Goal: Task Accomplishment & Management: Manage account settings

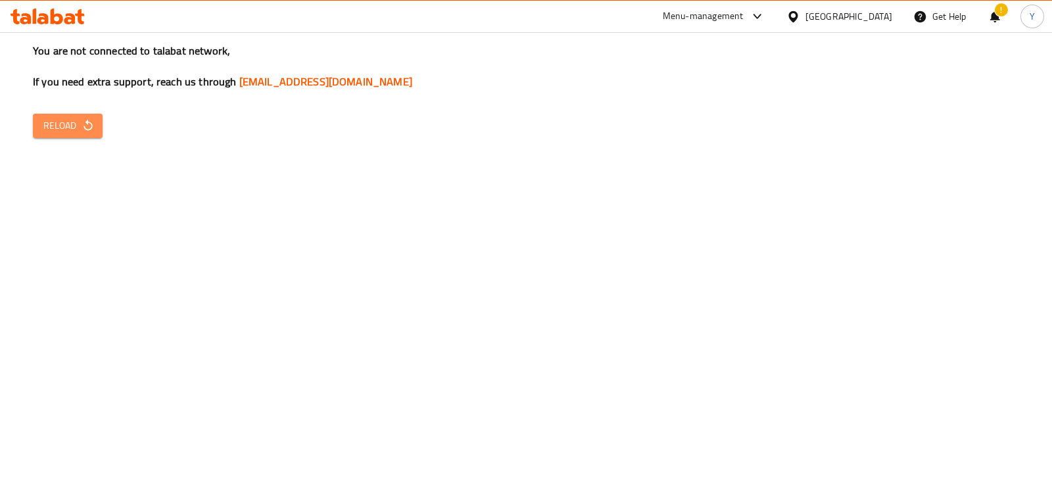
click at [74, 127] on span "Reload" at bounding box center [67, 126] width 49 height 16
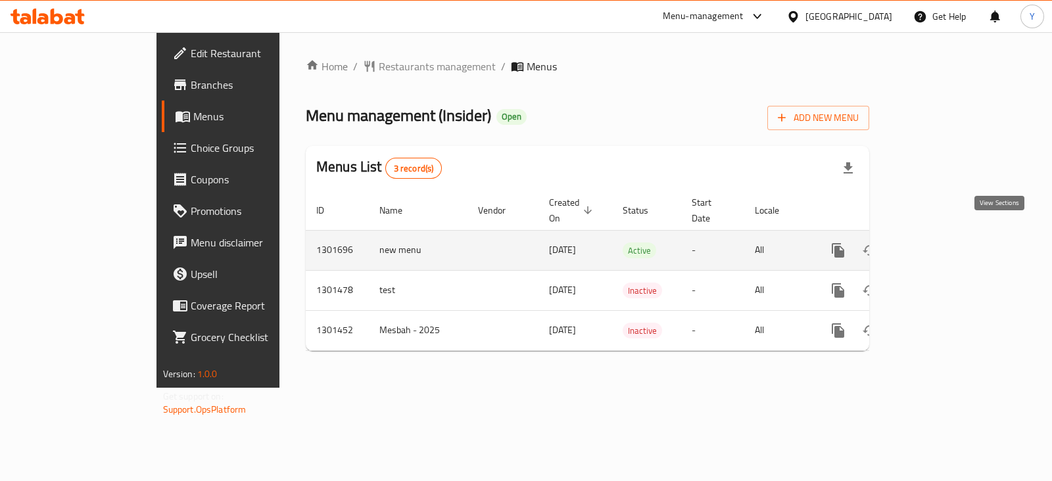
click at [938, 244] on icon "enhanced table" at bounding box center [933, 250] width 12 height 12
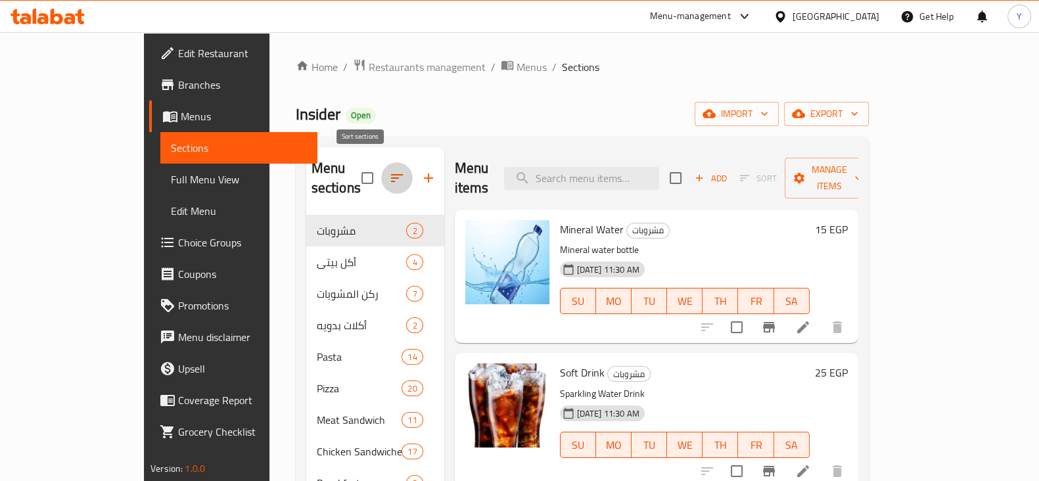
click at [389, 170] on icon "button" at bounding box center [397, 178] width 16 height 16
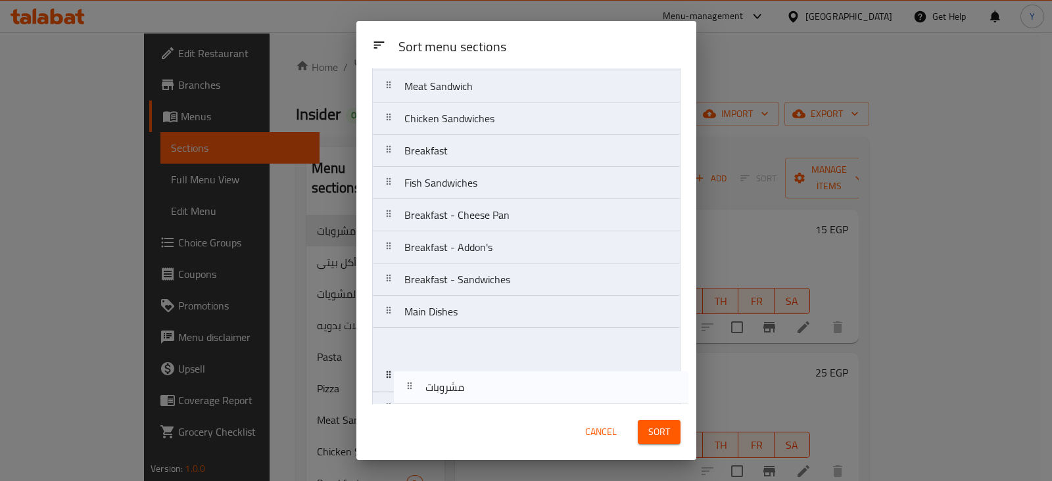
scroll to position [253, 0]
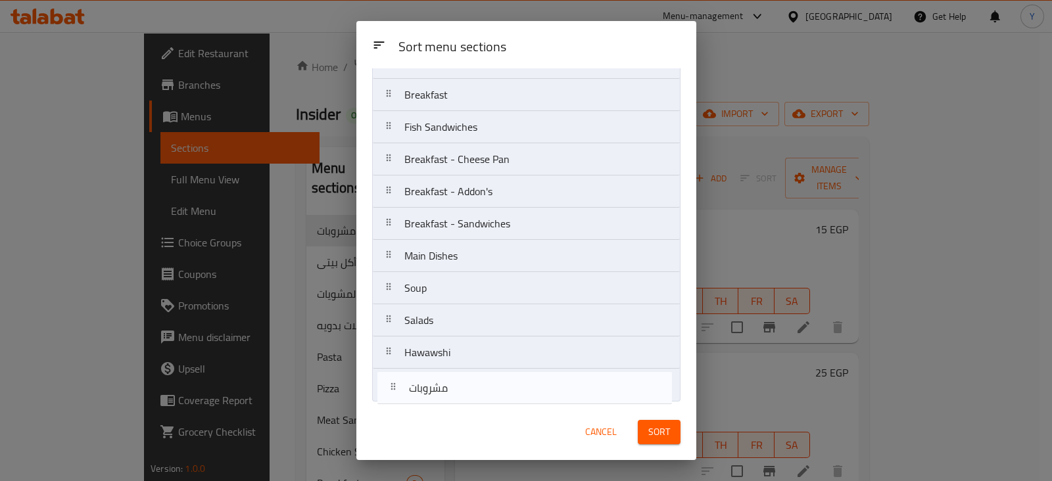
drag, startPoint x: 522, startPoint y: 127, endPoint x: 522, endPoint y: 409, distance: 281.9
click at [522, 409] on div "Sort menu sections Sort menu sections مشروبات أكل بيتى ركن المشويات أكلات بدويه…" at bounding box center [526, 240] width 340 height 439
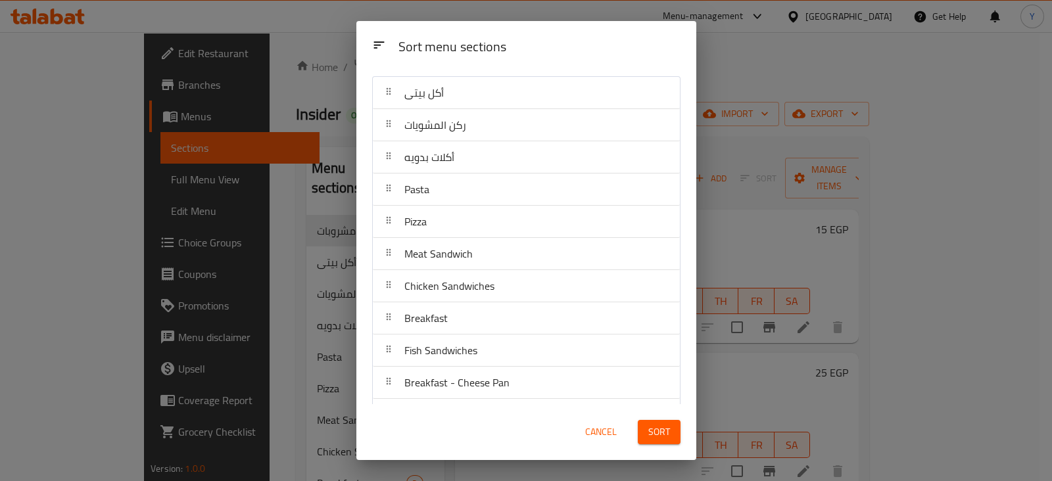
scroll to position [0, 0]
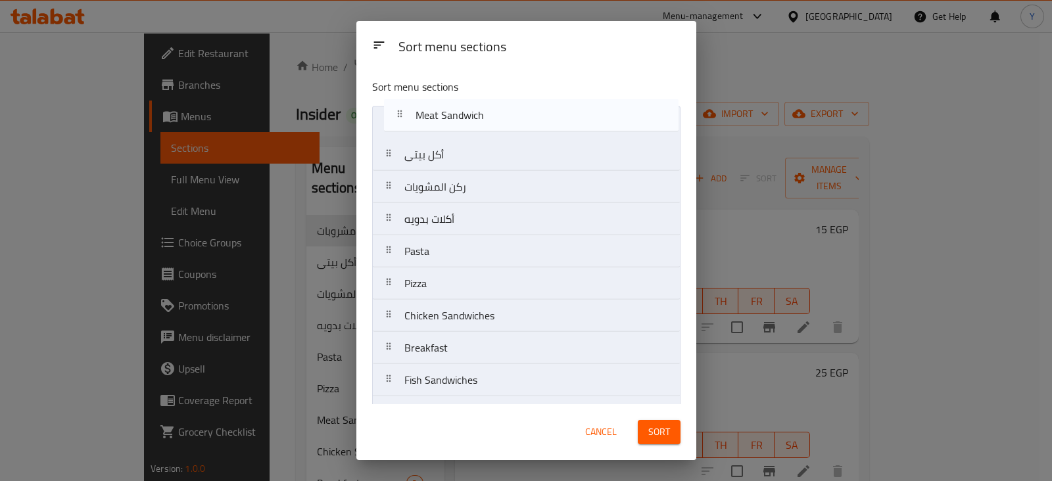
drag, startPoint x: 430, startPoint y: 292, endPoint x: 438, endPoint y: 126, distance: 166.4
click at [438, 126] on nav "أكل بيتى ركن المشويات أكلات بدويه Pasta Pizza Meat Sandwich Chicken Sandwiches …" at bounding box center [526, 380] width 308 height 549
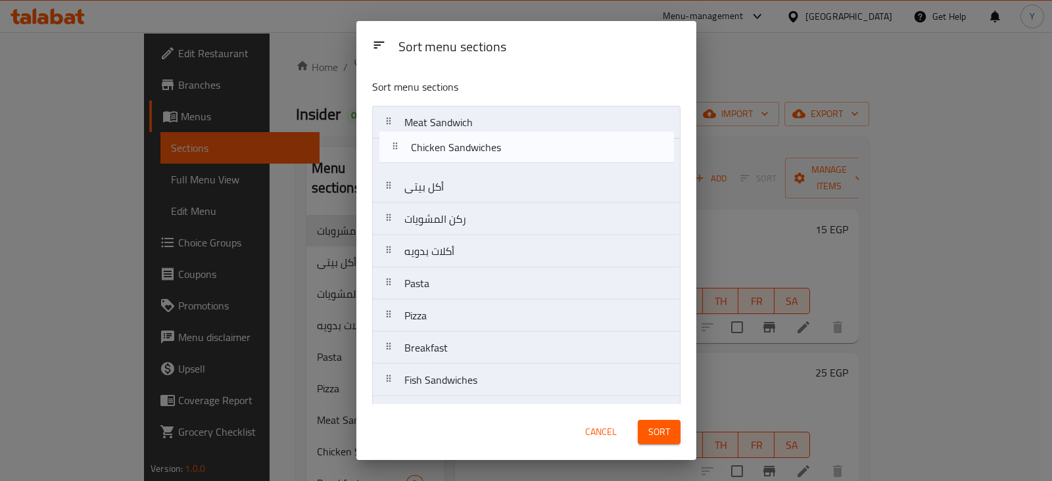
drag, startPoint x: 417, startPoint y: 318, endPoint x: 421, endPoint y: 129, distance: 188.7
click at [421, 129] on nav "Meat Sandwich أكل بيتى ركن المشويات أكلات بدويه Pasta Pizza Chicken Sandwiches …" at bounding box center [526, 380] width 308 height 549
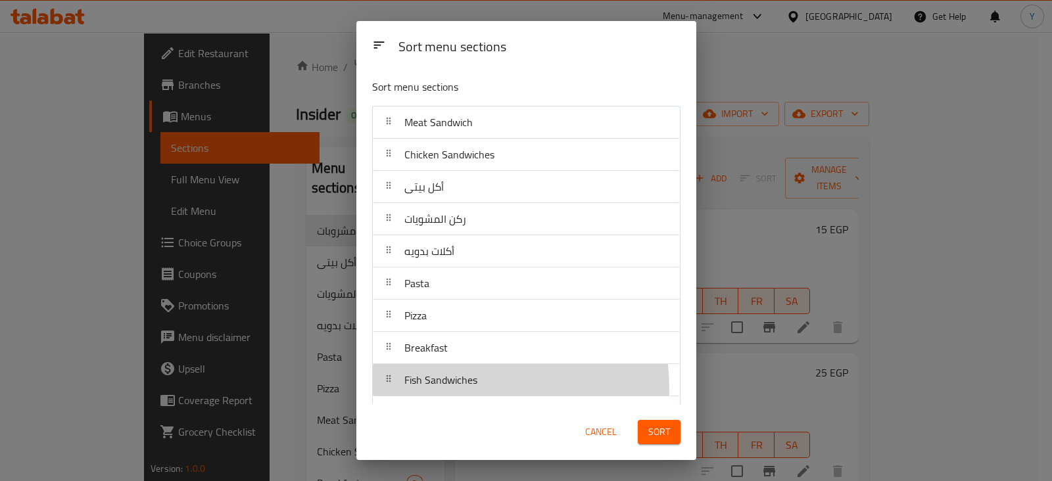
scroll to position [1, 0]
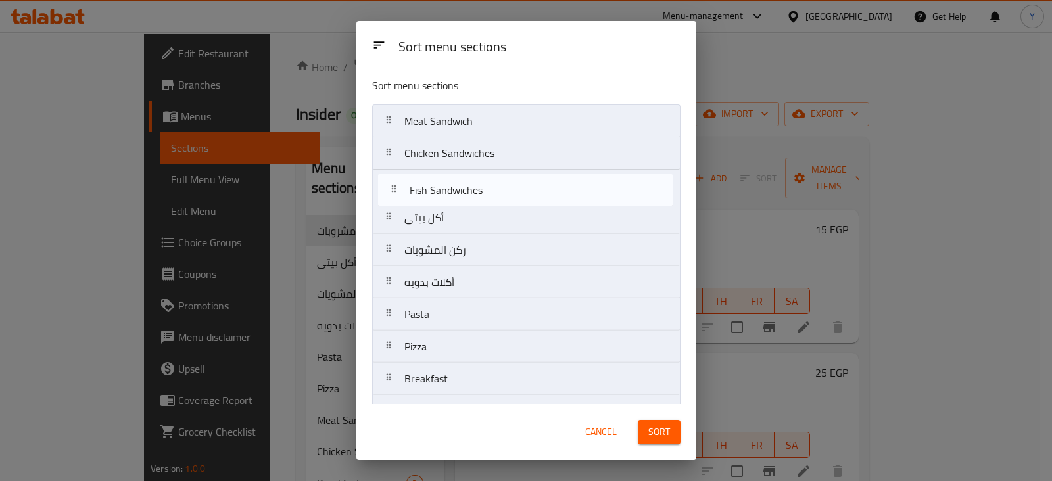
drag, startPoint x: 432, startPoint y: 388, endPoint x: 438, endPoint y: 183, distance: 205.1
click at [438, 183] on nav "Meat Sandwich Chicken Sandwiches أكل بيتى ركن المشويات أكلات بدويه Pasta Pizza …" at bounding box center [526, 378] width 308 height 549
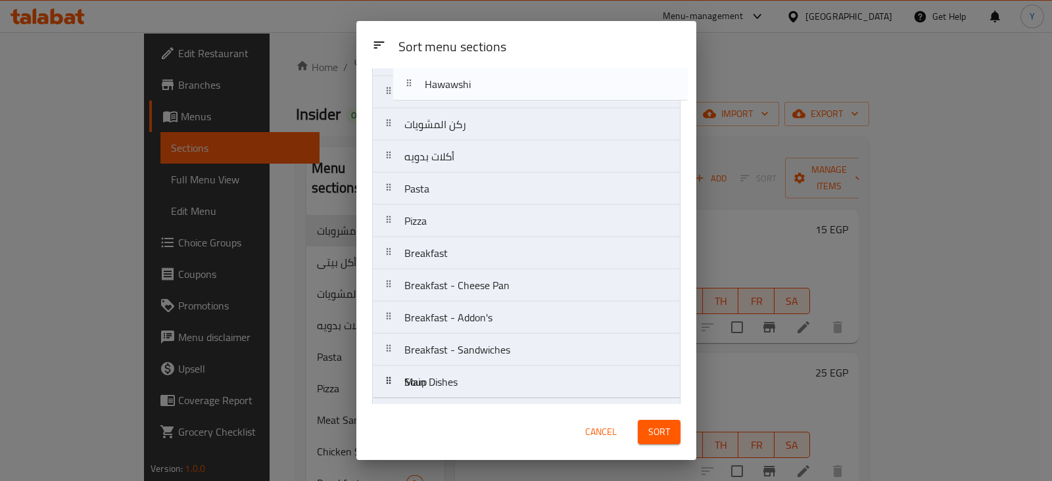
scroll to position [0, 0]
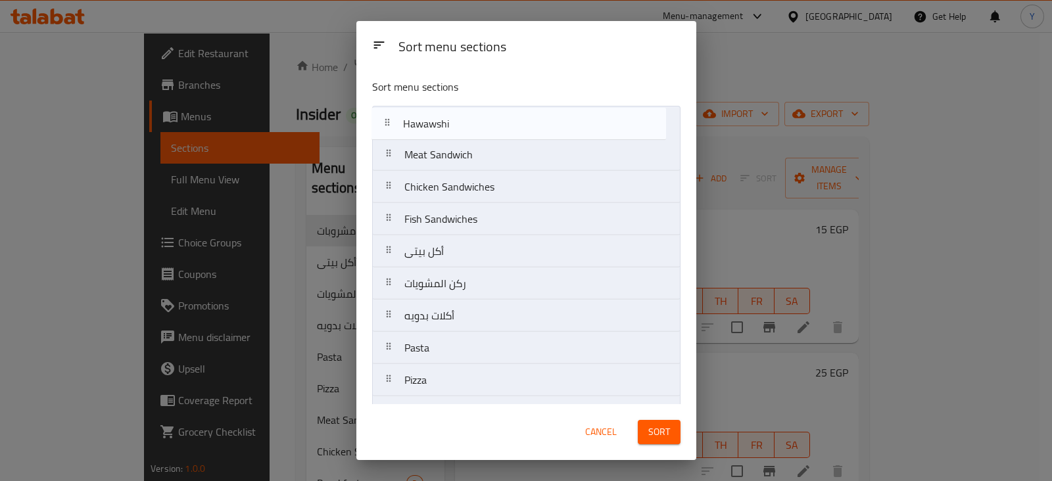
drag, startPoint x: 436, startPoint y: 358, endPoint x: 436, endPoint y: 120, distance: 237.9
click at [436, 120] on nav "Meat Sandwich Chicken Sandwiches Fish Sandwiches أكل بيتى ركن المشويات أكلات بد…" at bounding box center [526, 380] width 308 height 549
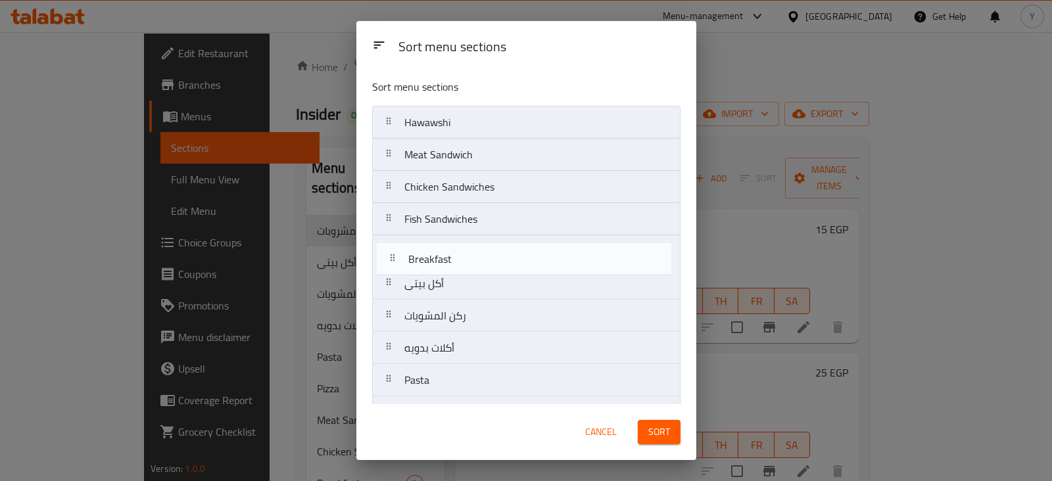
drag, startPoint x: 440, startPoint y: 158, endPoint x: 441, endPoint y: 235, distance: 76.9
click at [441, 235] on nav "Hawawshi Meat Sandwich Chicken Sandwiches Fish Sandwiches أكل بيتى ركن المشويات…" at bounding box center [526, 380] width 308 height 549
drag, startPoint x: 436, startPoint y: 259, endPoint x: 436, endPoint y: 249, distance: 9.9
click at [436, 249] on nav "Hawawshi Meat Sandwich Chicken Sandwiches Fish Sandwiches Breakfast أكل بيتى رك…" at bounding box center [526, 380] width 308 height 549
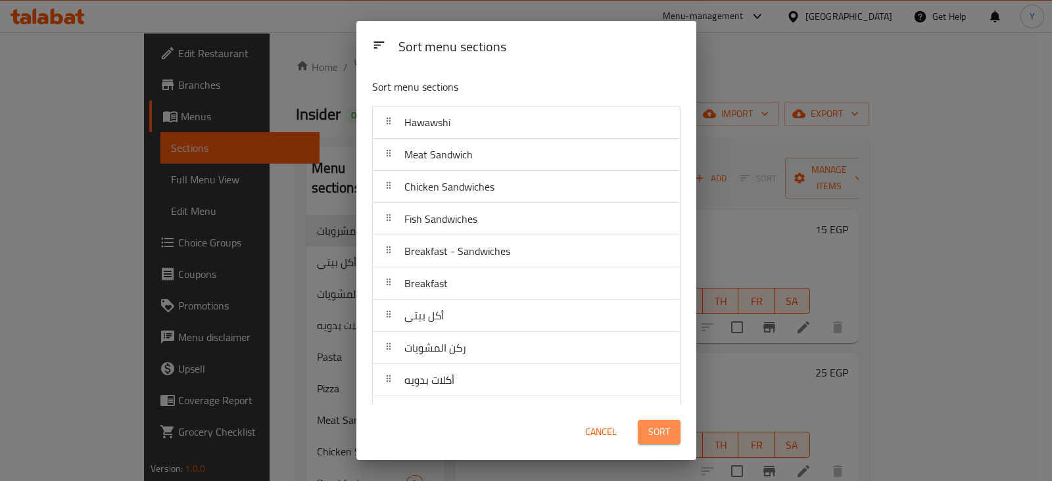
click at [657, 434] on span "Sort" at bounding box center [659, 432] width 22 height 16
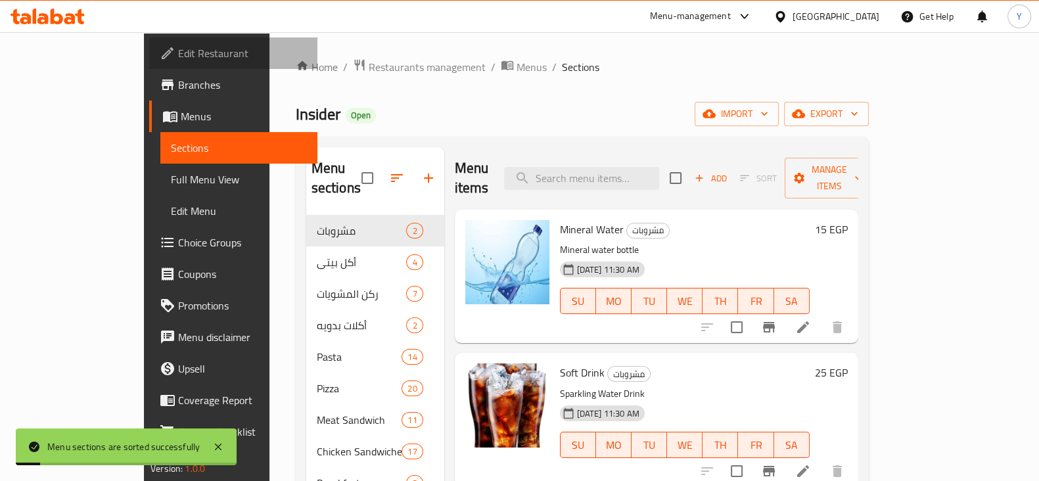
click at [178, 51] on span "Edit Restaurant" at bounding box center [242, 53] width 129 height 16
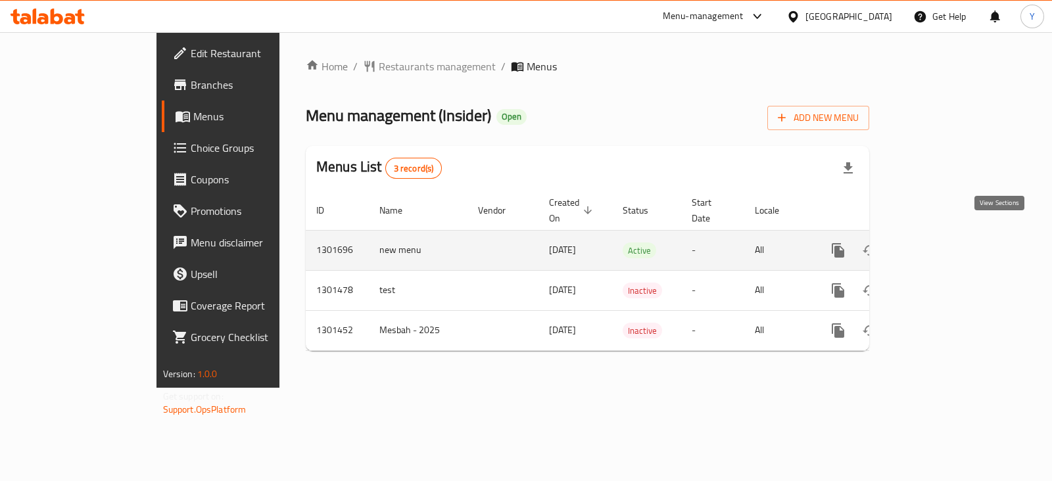
click at [940, 243] on icon "enhanced table" at bounding box center [933, 251] width 16 height 16
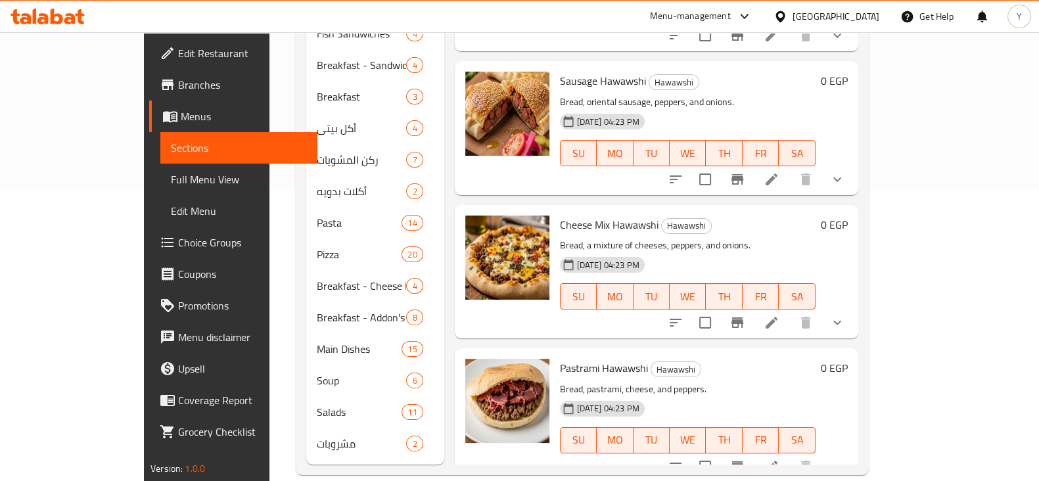
scroll to position [5, 0]
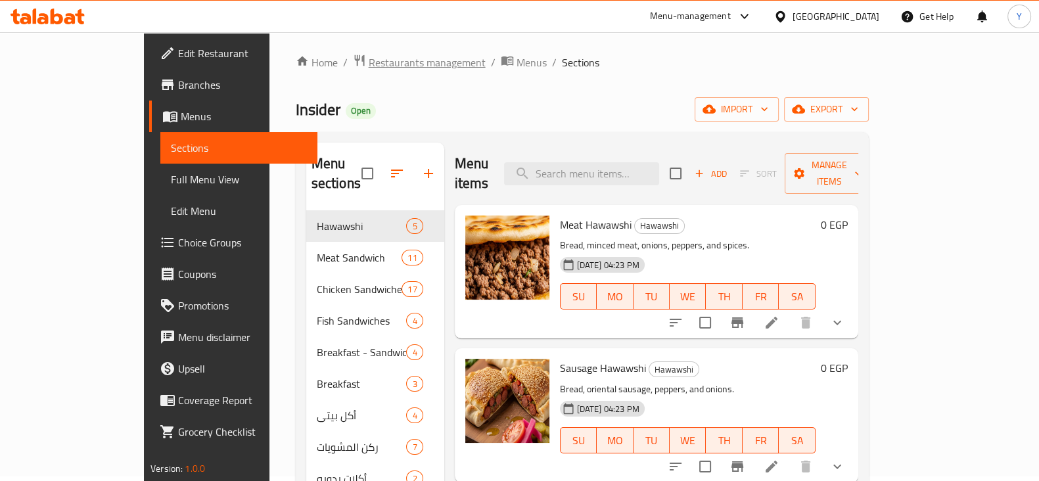
click at [369, 61] on span "Restaurants management" at bounding box center [427, 63] width 117 height 16
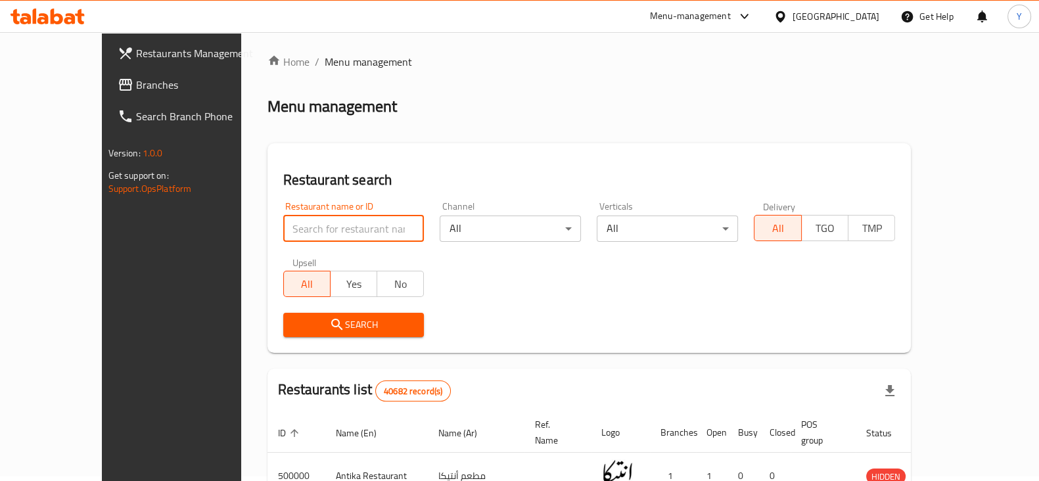
click at [305, 224] on input "search" at bounding box center [353, 229] width 141 height 26
type input "insider"
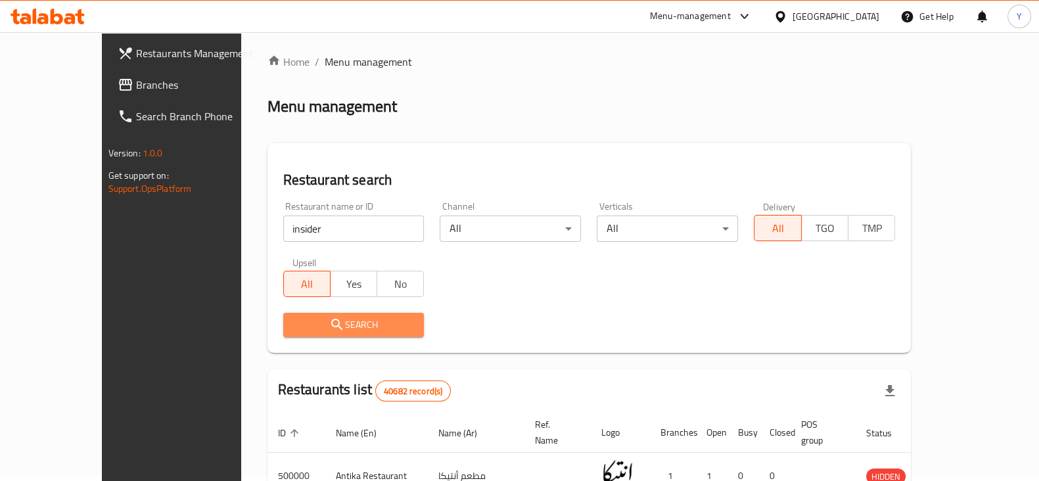
click at [294, 325] on span "Search" at bounding box center [354, 325] width 120 height 16
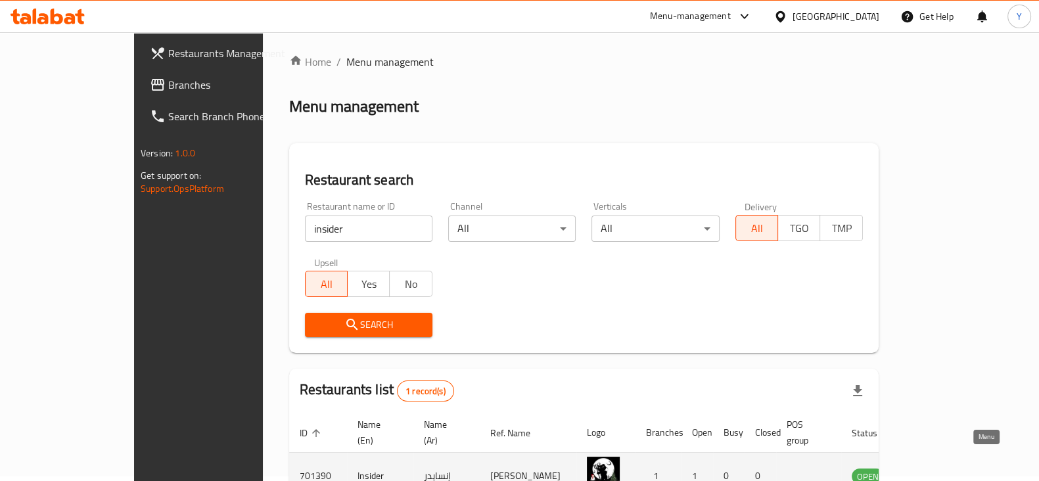
click at [936, 471] on icon "enhanced table" at bounding box center [928, 476] width 14 height 11
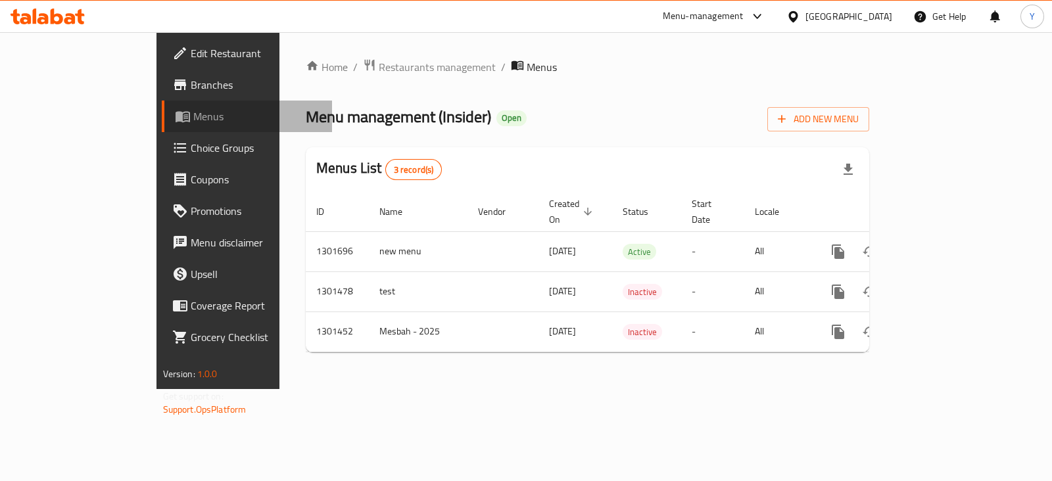
click at [193, 113] on span "Menus" at bounding box center [257, 116] width 128 height 16
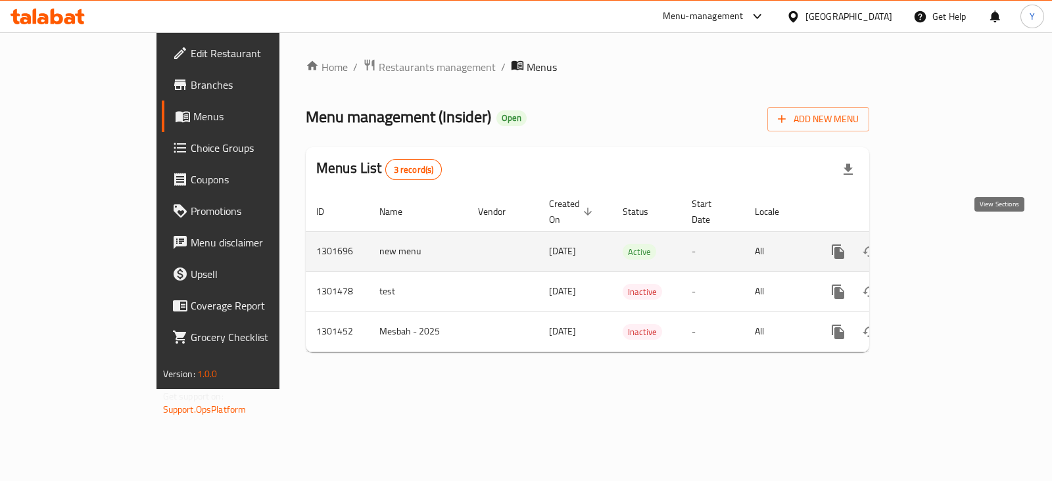
click at [938, 246] on icon "enhanced table" at bounding box center [933, 252] width 12 height 12
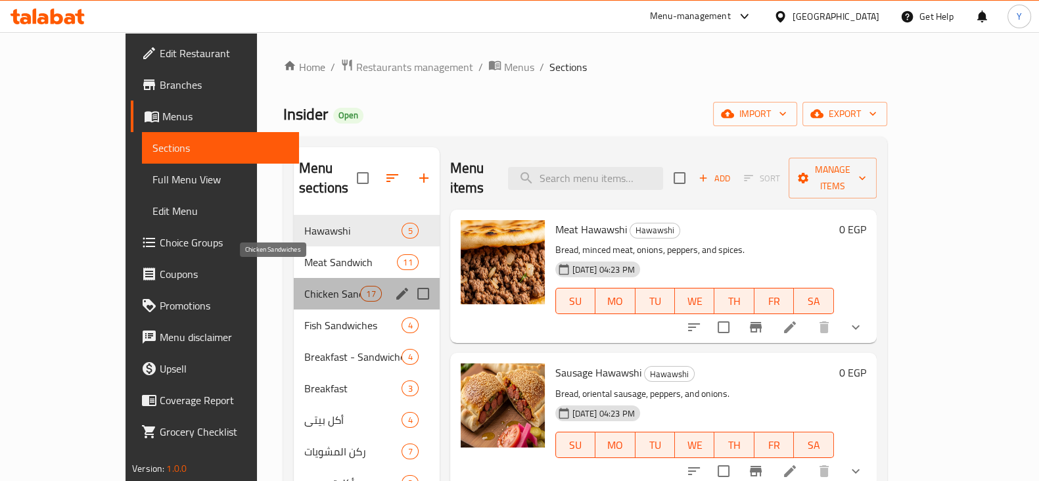
click at [304, 286] on span "Chicken Sandwiches" at bounding box center [332, 294] width 56 height 16
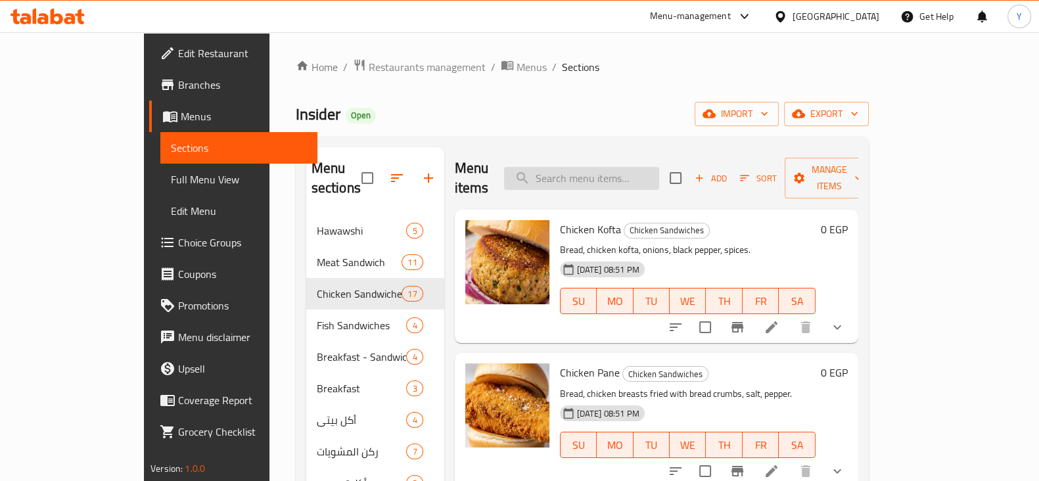
click at [620, 175] on input "search" at bounding box center [581, 178] width 155 height 23
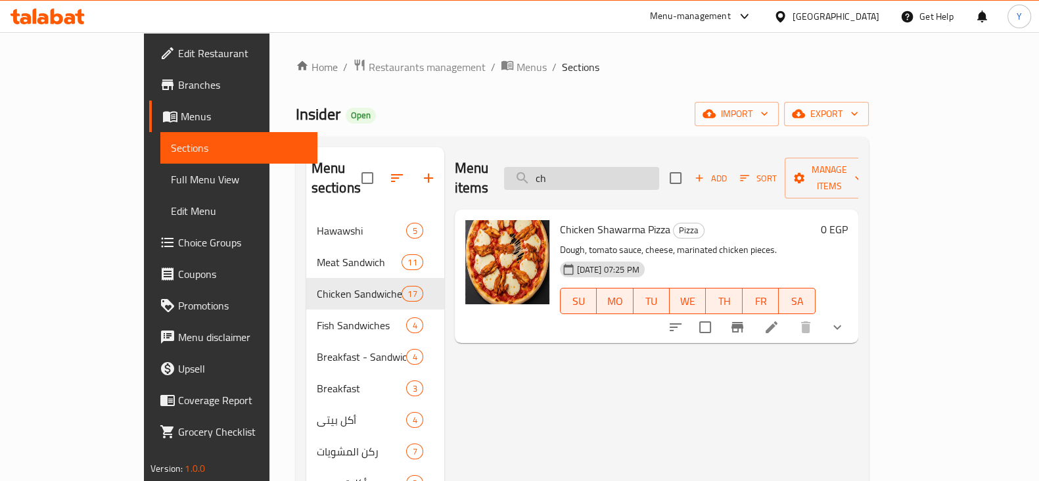
type input "c"
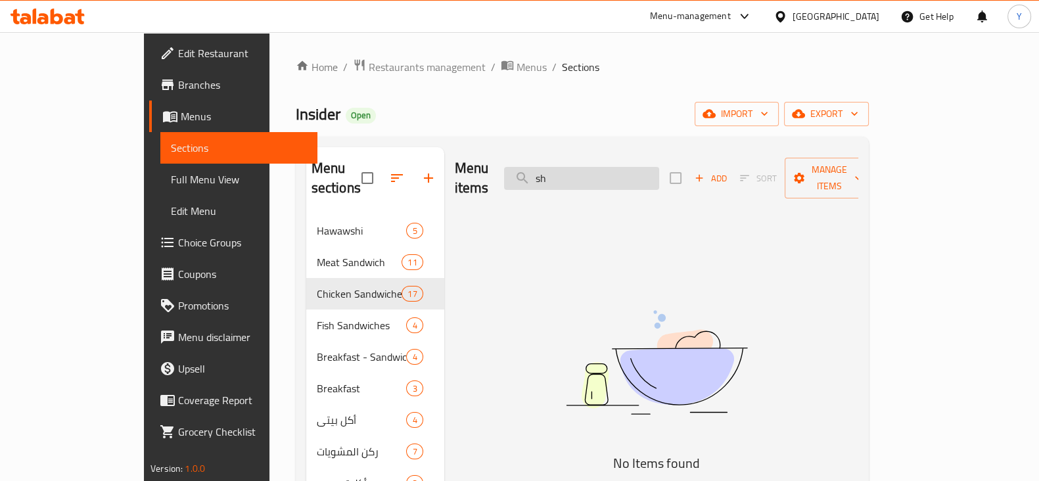
type input "s"
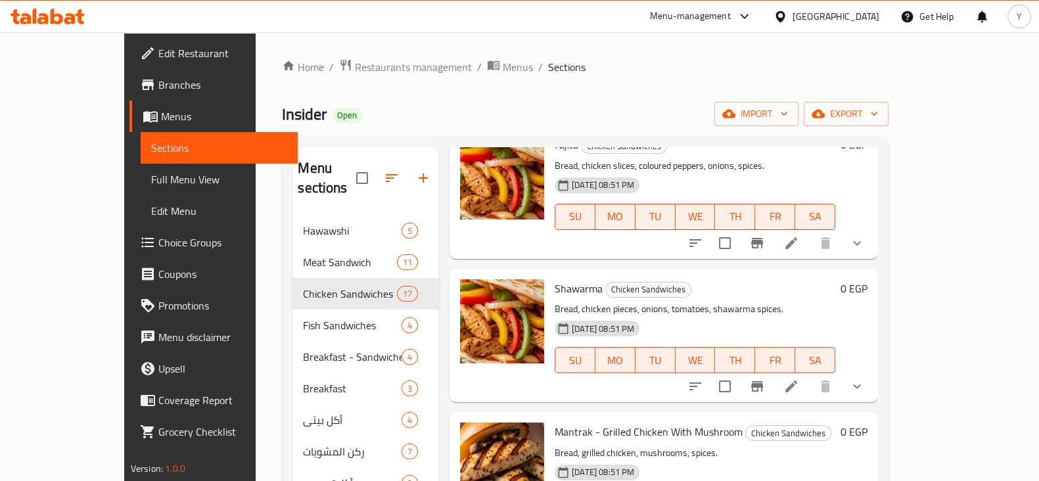
scroll to position [1099, 0]
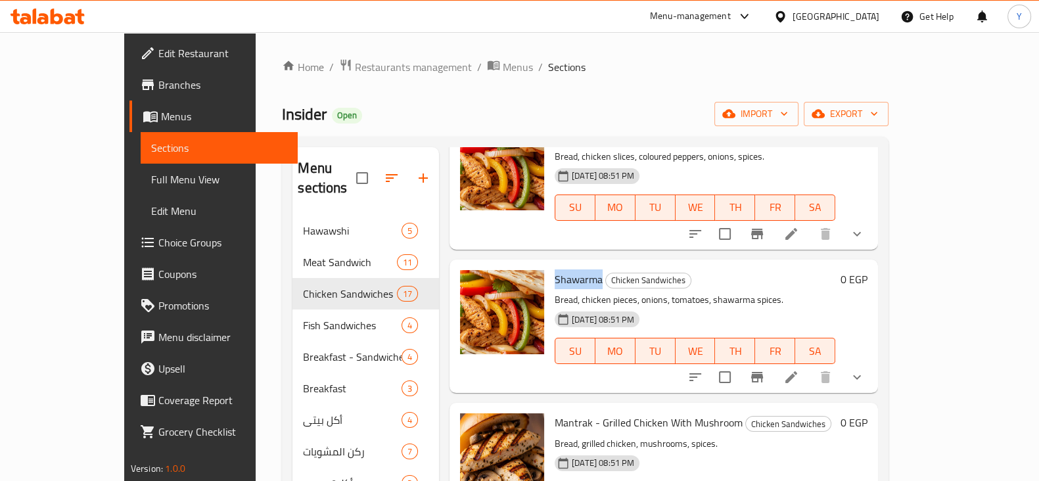
drag, startPoint x: 571, startPoint y: 257, endPoint x: 522, endPoint y: 257, distance: 48.6
click at [549, 265] on div "Shawarma Chicken Sandwiches Bread, chicken pieces, onions, tomatoes, shawarma s…" at bounding box center [694, 326] width 291 height 123
copy span "Shawarma"
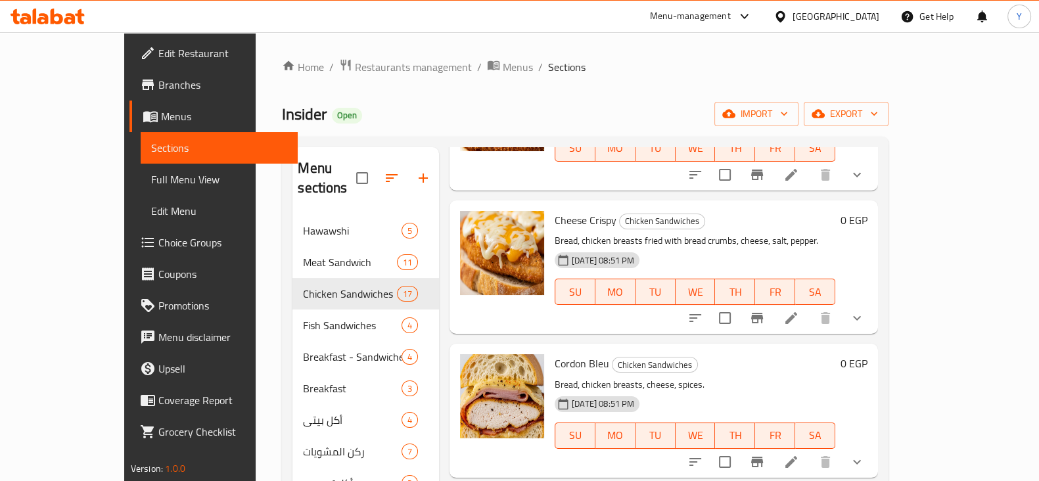
scroll to position [0, 0]
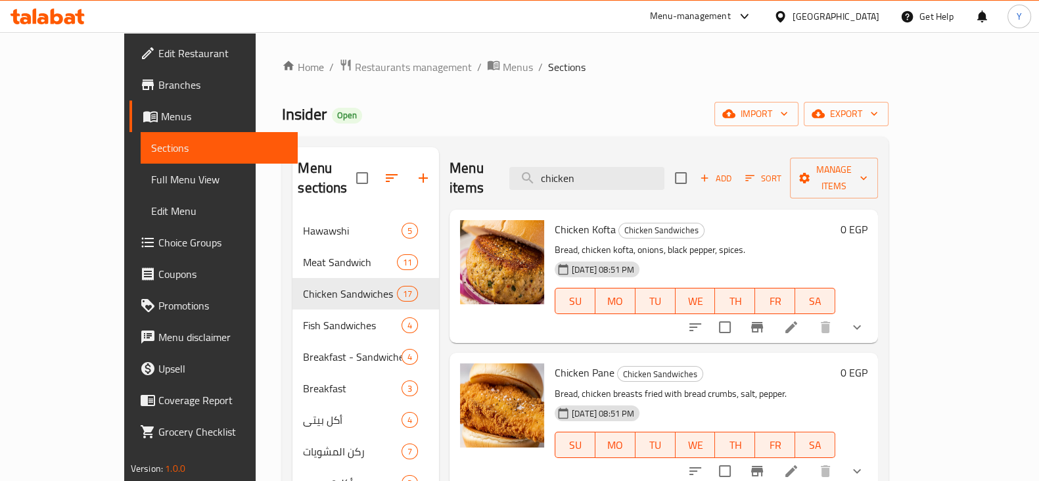
drag, startPoint x: 644, startPoint y: 166, endPoint x: 519, endPoint y: 173, distance: 125.1
click at [519, 173] on div "Menu items chicken Add Sort Manage items" at bounding box center [664, 178] width 429 height 62
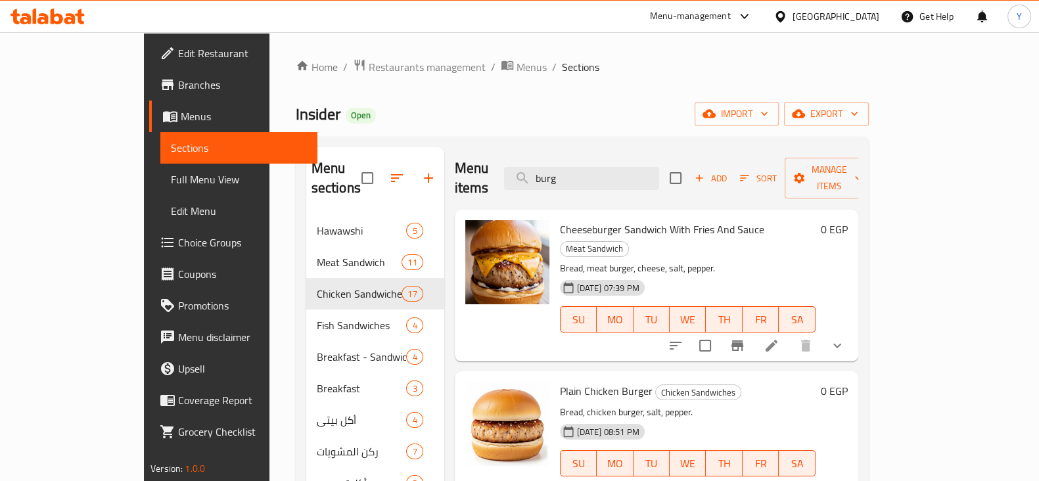
drag, startPoint x: 626, startPoint y: 172, endPoint x: 507, endPoint y: 186, distance: 120.5
click at [507, 186] on div "Menu items burg Add Sort Manage items" at bounding box center [657, 178] width 404 height 62
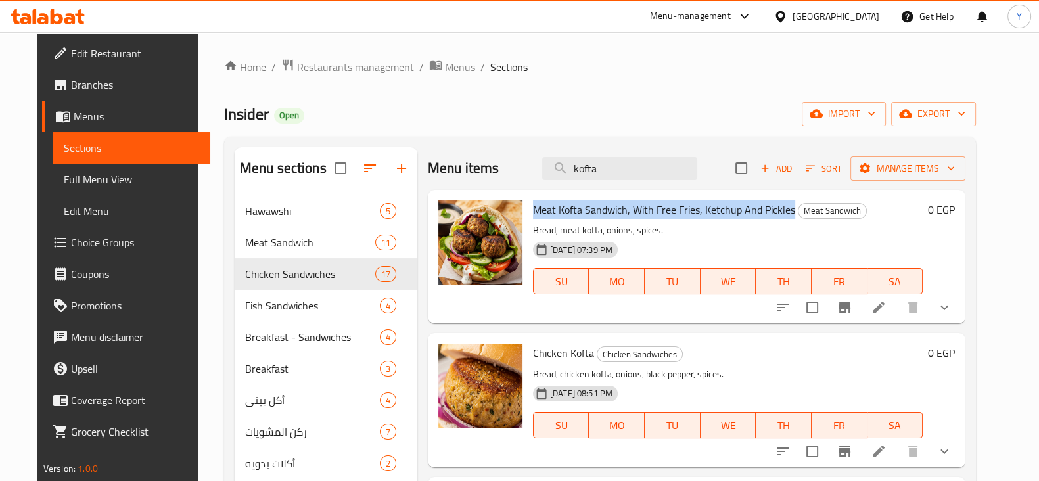
drag, startPoint x: 781, startPoint y: 212, endPoint x: 521, endPoint y: 209, distance: 260.3
click at [528, 209] on div "Meat Kofta Sandwich, With Free Fries, Ketchup And Pickles Meat Sandwich Bread, …" at bounding box center [728, 256] width 400 height 123
copy span "Meat Kofta Sandwich, With Free Fries, Ketchup And Pickles"
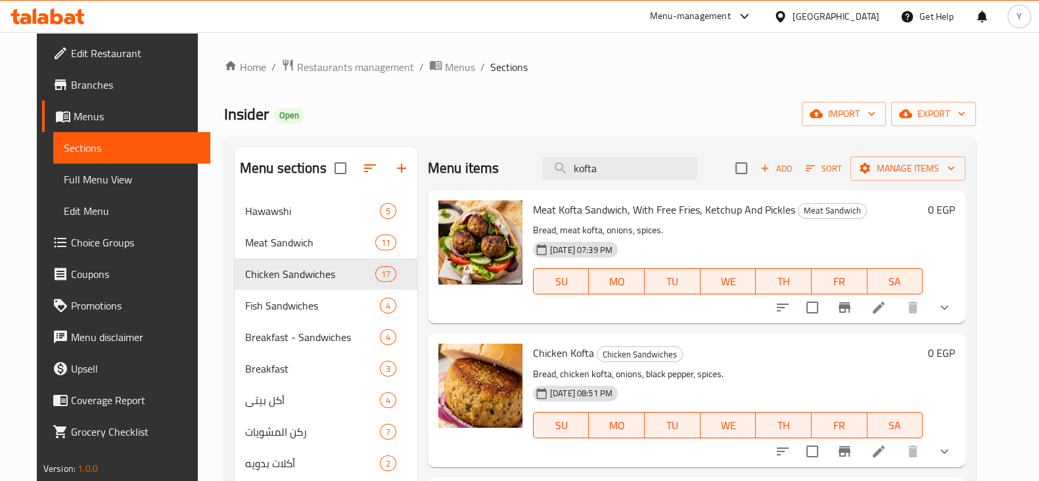
drag, startPoint x: 632, startPoint y: 167, endPoint x: 530, endPoint y: 175, distance: 101.5
click at [530, 175] on div "Menu items kofta Add Sort Manage items" at bounding box center [697, 168] width 538 height 43
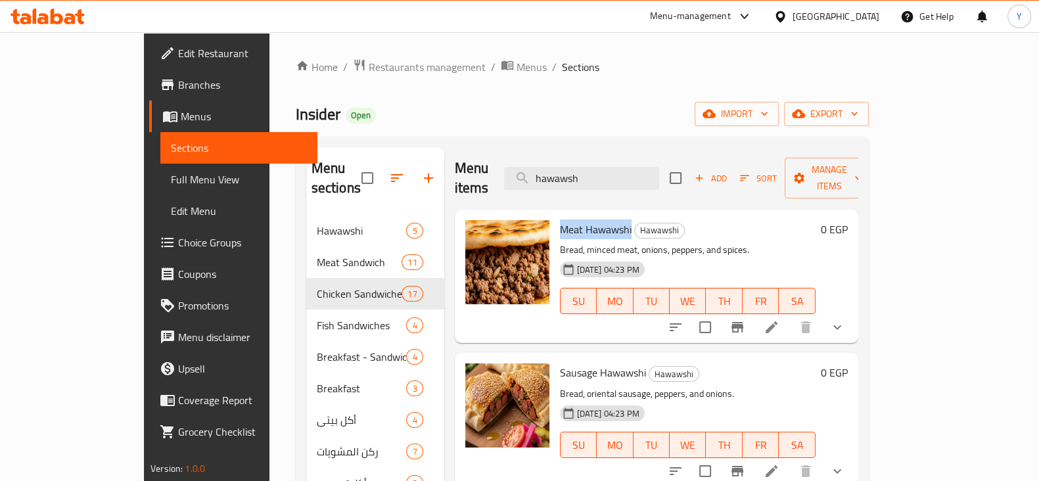
drag, startPoint x: 595, startPoint y: 211, endPoint x: 522, endPoint y: 209, distance: 73.0
click at [555, 215] on div "Meat Hawawshi Hawawshi Bread, minced meat, onions, peppers, and spices. [DATE] …" at bounding box center [688, 276] width 266 height 123
copy span "Meat Hawawshi"
drag, startPoint x: 637, startPoint y: 165, endPoint x: 488, endPoint y: 158, distance: 148.7
click at [488, 158] on div "Menu items hawawsh Add Sort Manage items" at bounding box center [657, 178] width 404 height 62
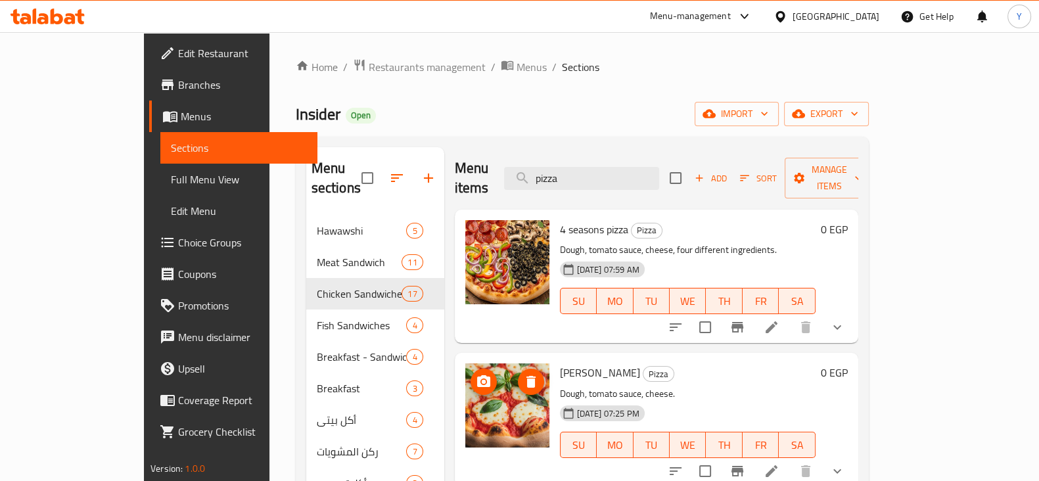
drag, startPoint x: 597, startPoint y: 353, endPoint x: 511, endPoint y: 359, distance: 86.3
click at [511, 359] on div "Margherita Pizza Pizza Dough, tomato sauce, cheese. [DATE] 07:25 PM SU MO TU WE…" at bounding box center [656, 419] width 393 height 123
copy div "[PERSON_NAME]"
drag, startPoint x: 616, startPoint y: 170, endPoint x: 470, endPoint y: 171, distance: 146.6
click at [470, 171] on div "Menu items pizza Add Sort Manage items" at bounding box center [657, 178] width 404 height 62
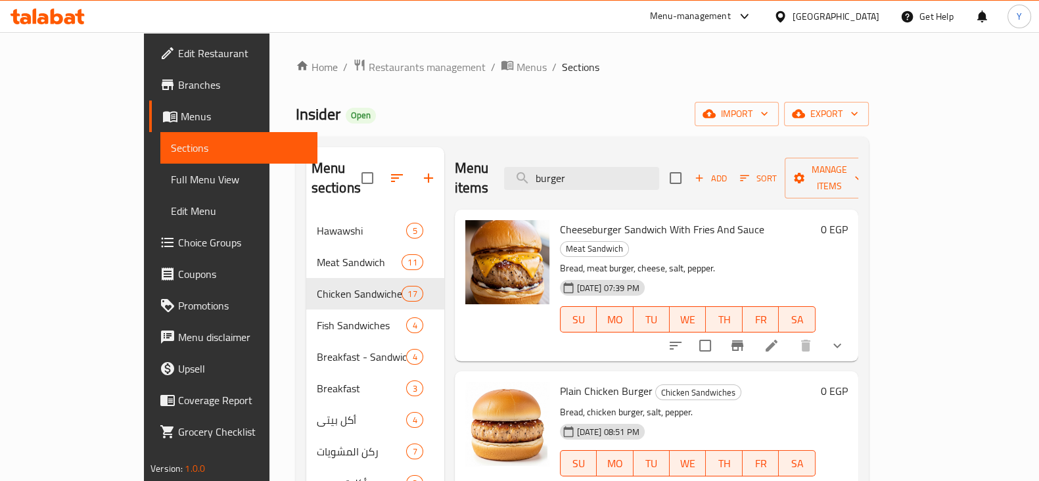
type input "burger"
drag, startPoint x: 722, startPoint y: 208, endPoint x: 521, endPoint y: 208, distance: 201.1
click at [555, 215] on div "Cheeseburger Sandwich With Fries And Sauce Meat Sandwich Bread, meat burger, ch…" at bounding box center [688, 285] width 266 height 141
copy span "Cheeseburger Sandwich With Fries And Sauce"
click at [369, 67] on span "Restaurants management" at bounding box center [427, 67] width 117 height 16
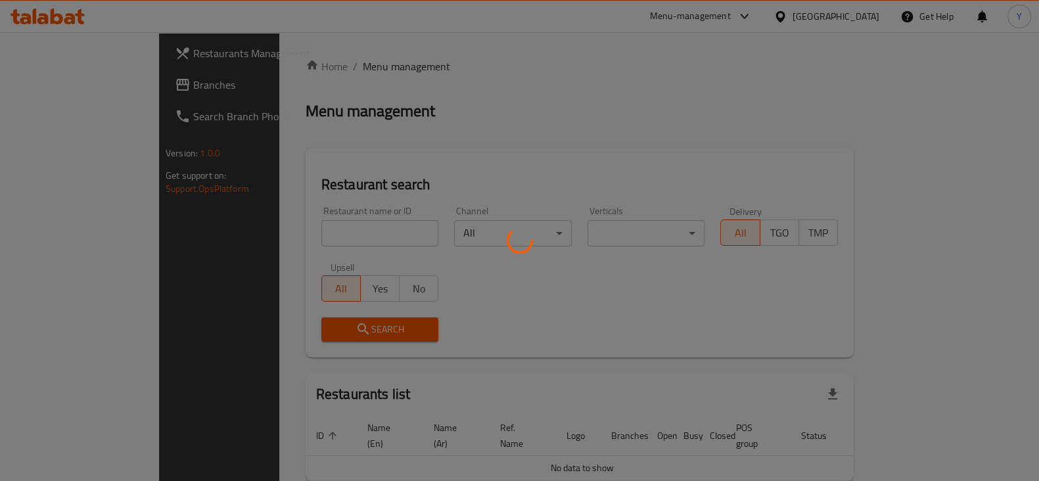
click at [277, 233] on div at bounding box center [519, 240] width 1039 height 481
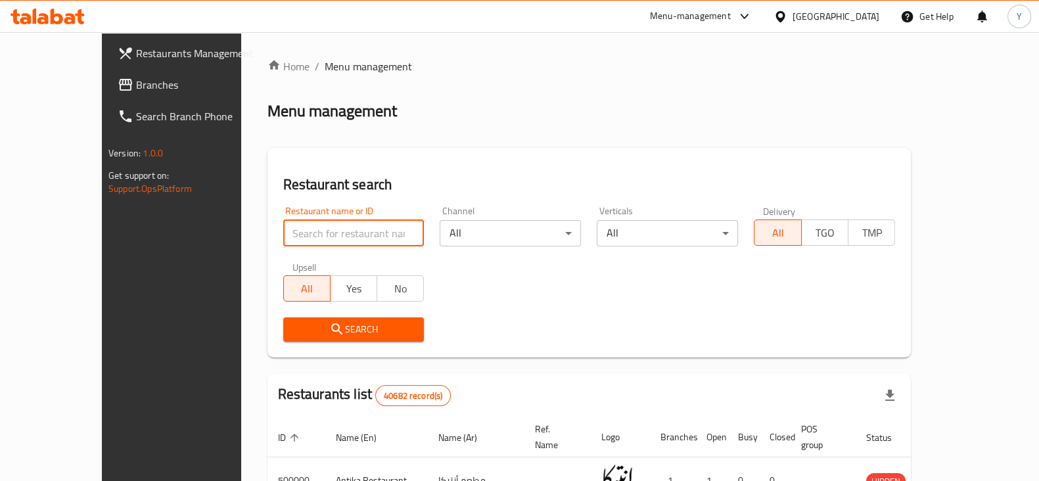
click at [283, 233] on input "search" at bounding box center [353, 233] width 141 height 26
type input "pizza queen"
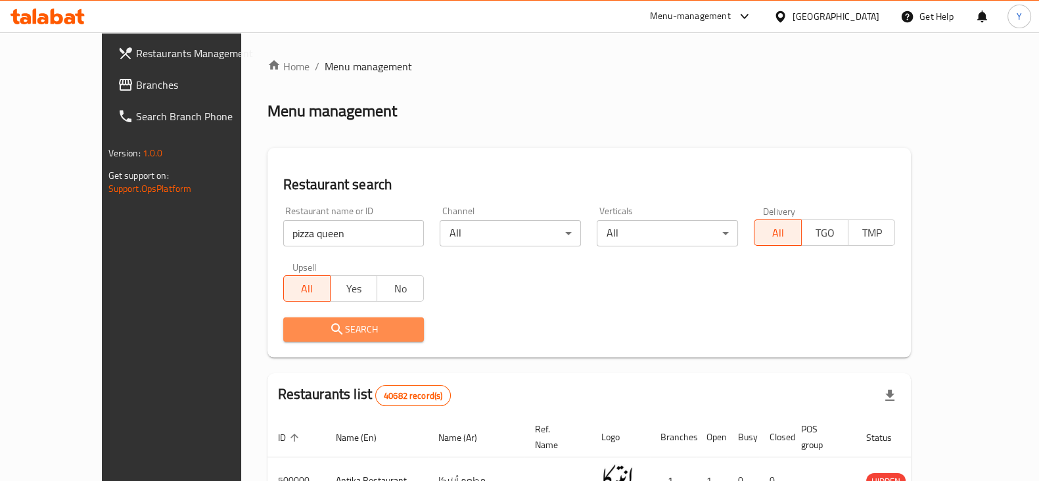
click at [329, 321] on icon "submit" at bounding box center [337, 329] width 16 height 16
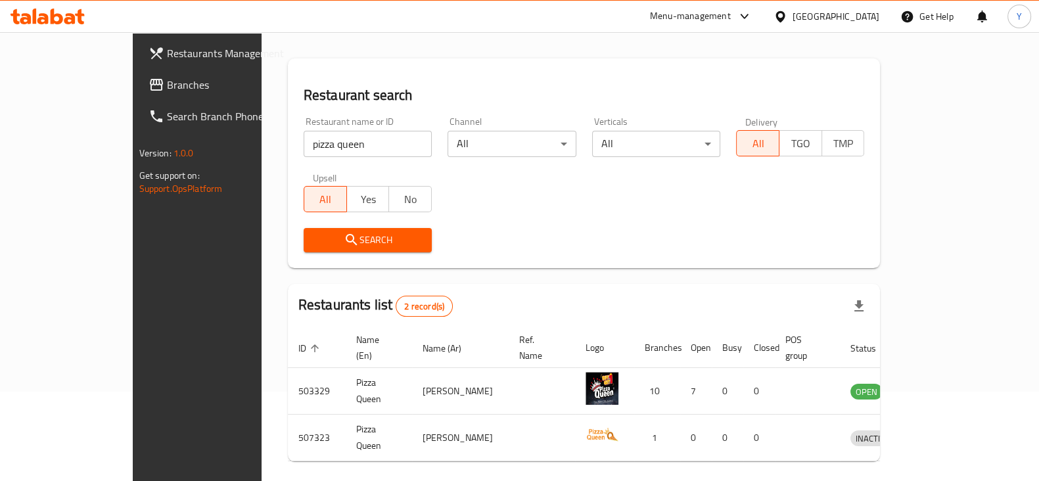
scroll to position [126, 0]
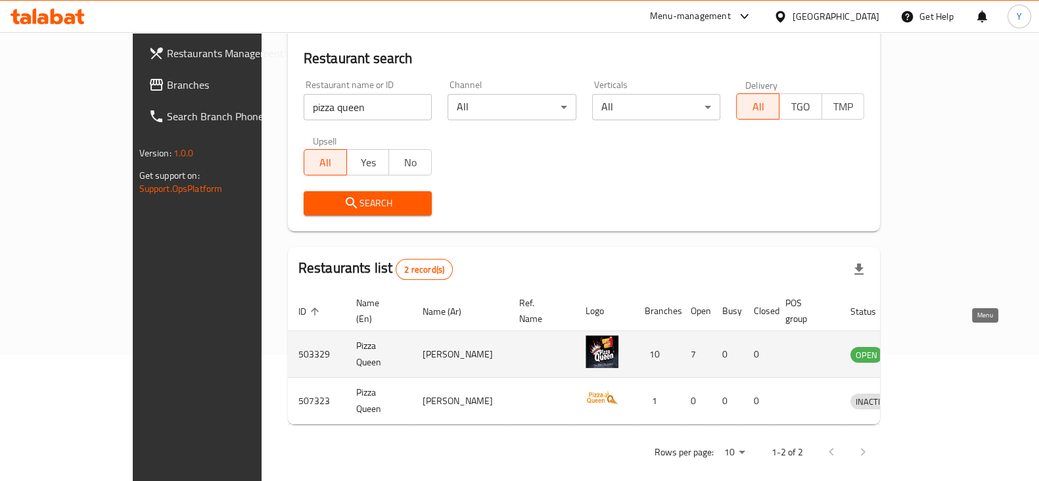
click at [937, 346] on icon "enhanced table" at bounding box center [929, 354] width 16 height 16
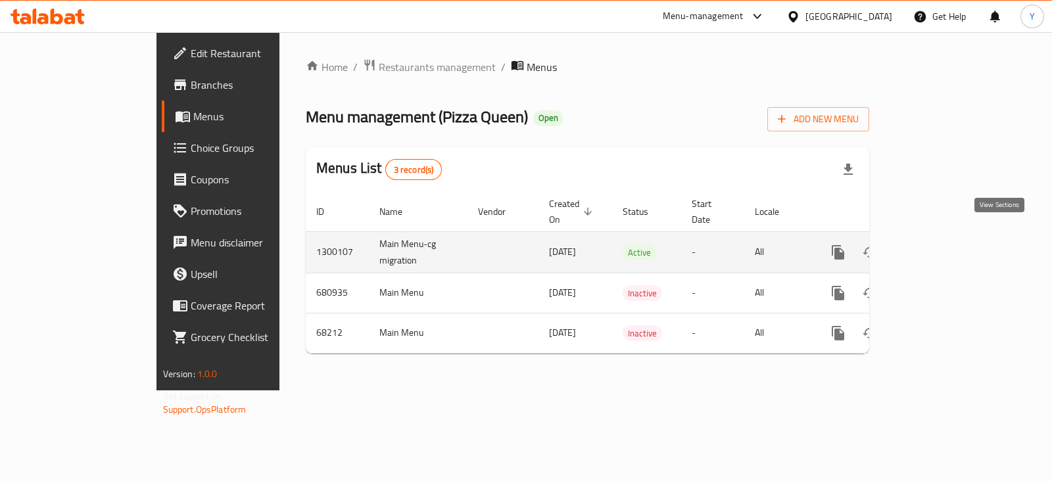
click at [940, 244] on icon "enhanced table" at bounding box center [933, 252] width 16 height 16
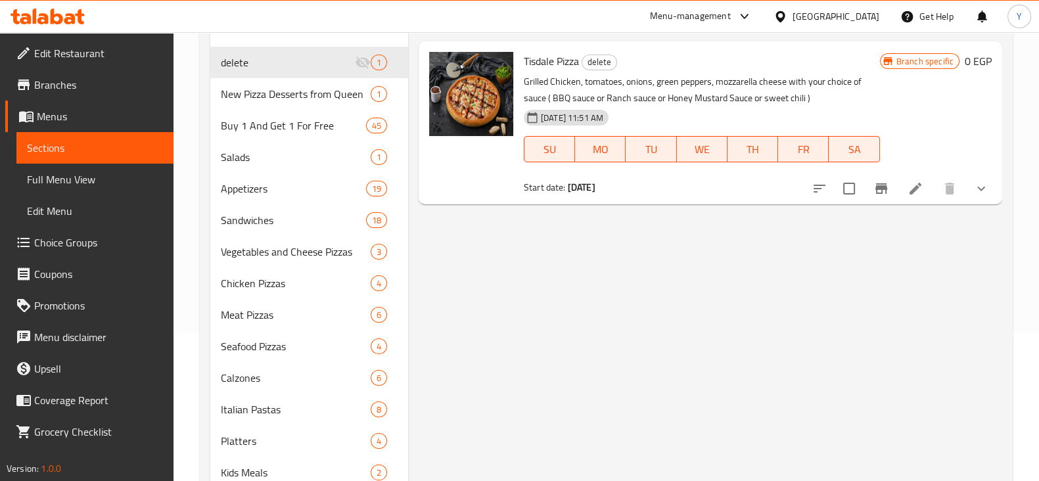
scroll to position [151, 0]
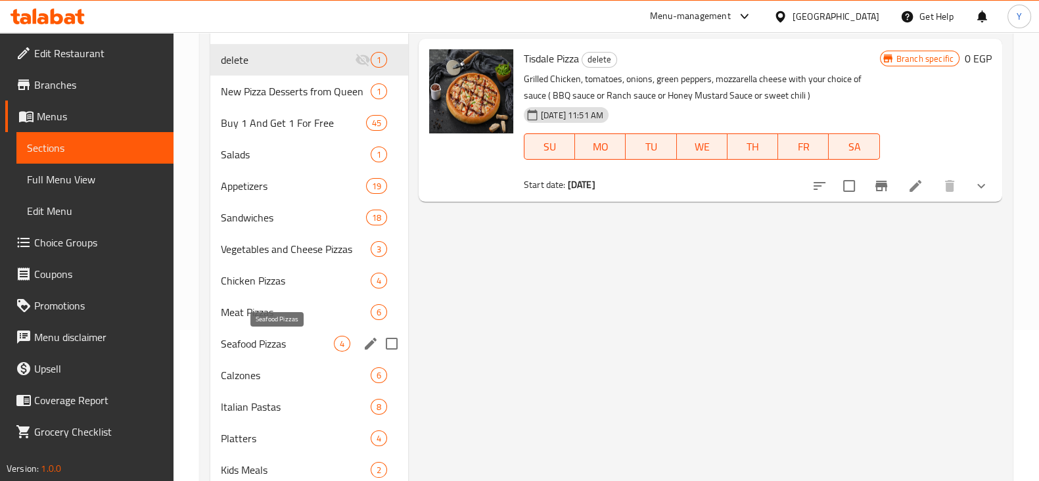
click at [292, 340] on span "Seafood Pizzas" at bounding box center [277, 344] width 113 height 16
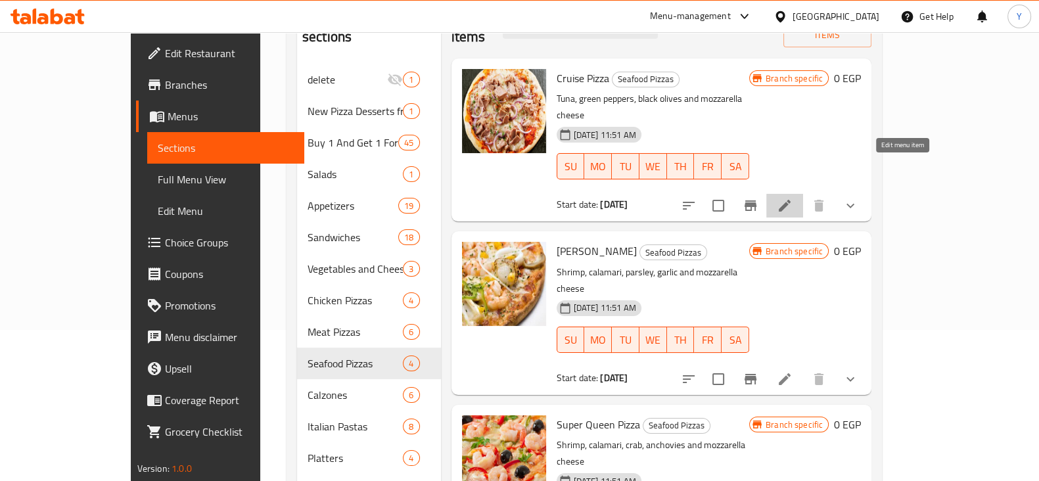
click at [793, 198] on icon at bounding box center [785, 206] width 16 height 16
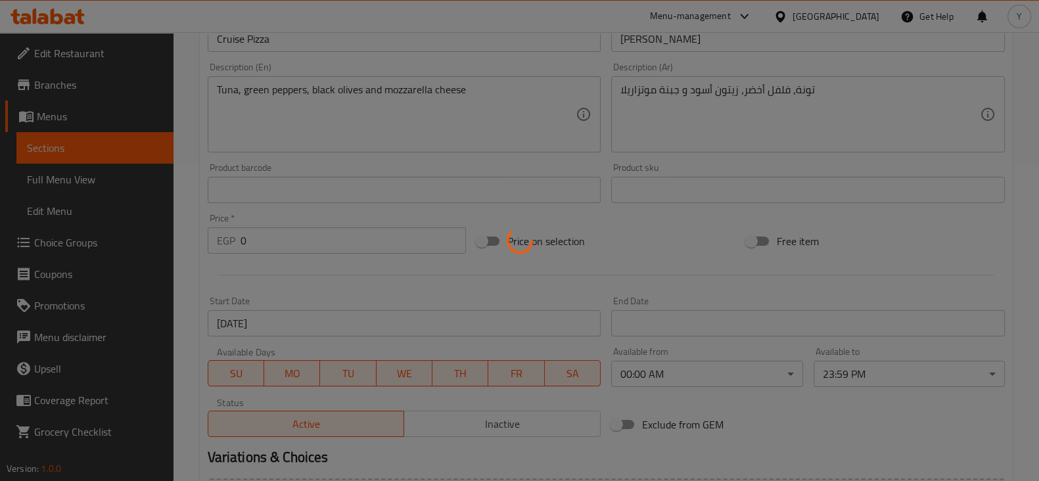
type input "إختيارك من البيتزا"
type input "1"
type input "برجاء الإختيار"
type input "1"
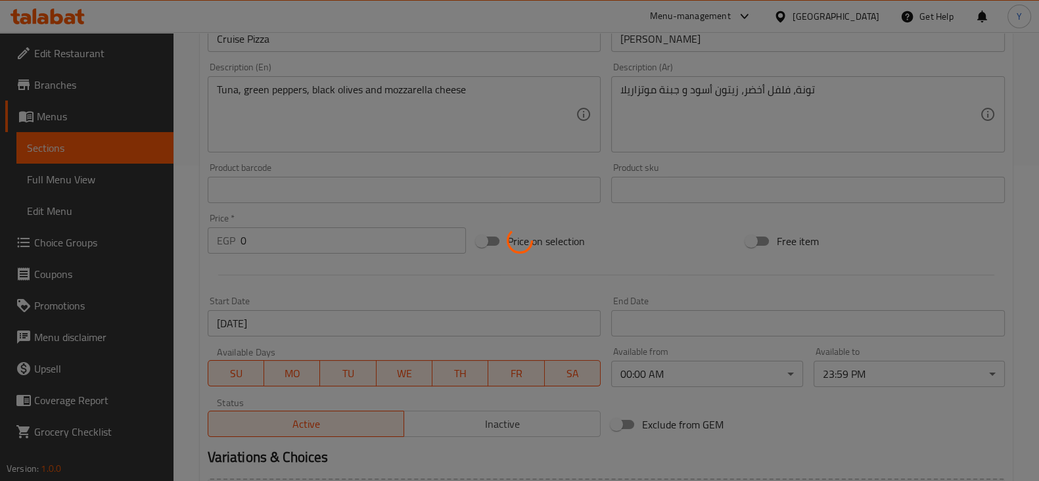
type input "1"
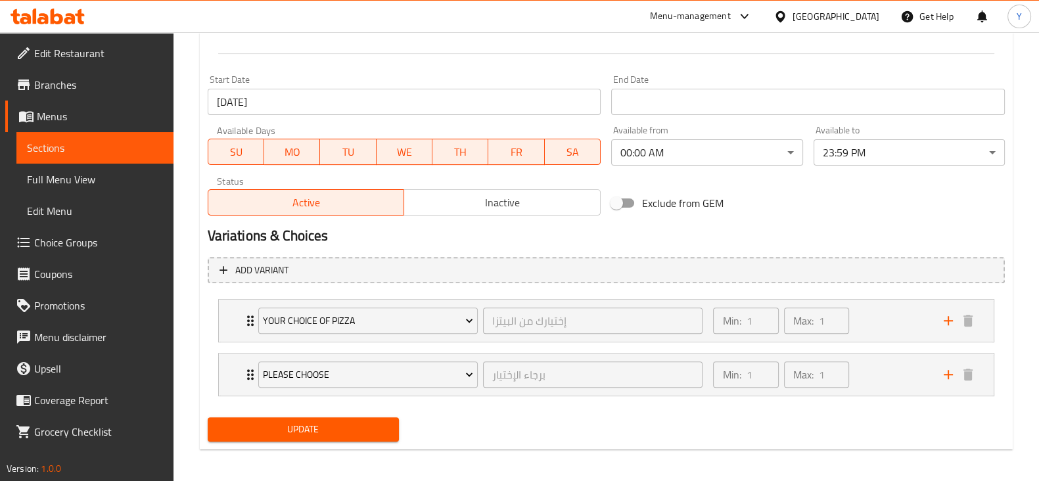
scroll to position [542, 0]
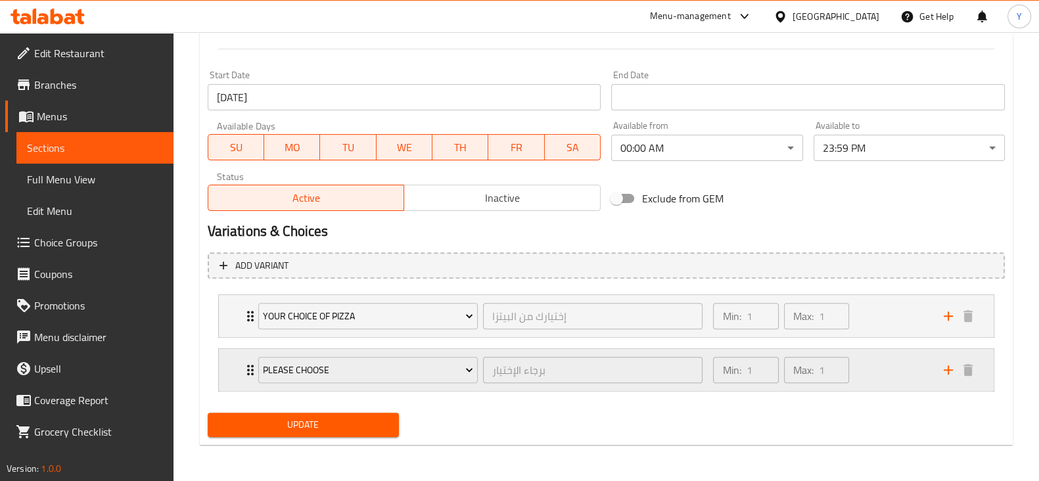
click at [250, 371] on div "Please Choose برجاء الإختيار ​" at bounding box center [480, 370] width 461 height 42
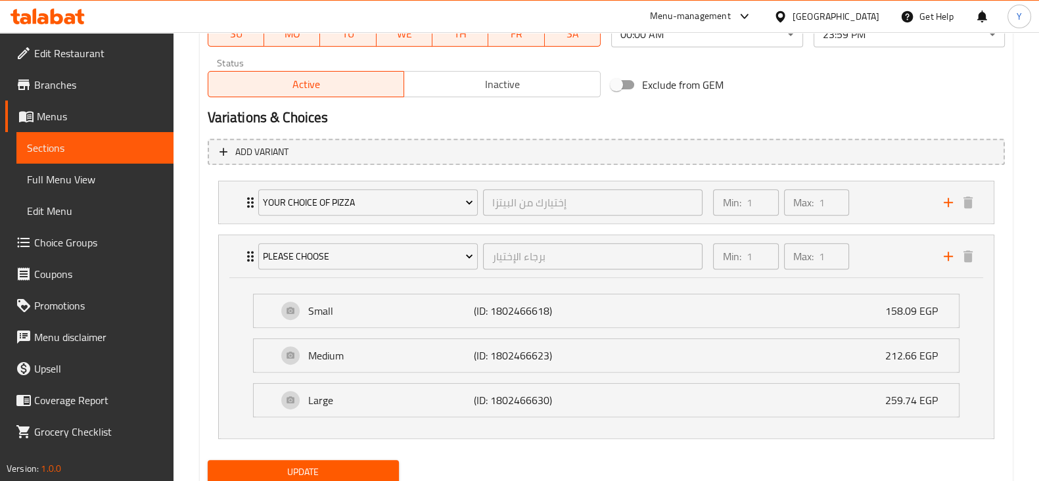
scroll to position [702, 0]
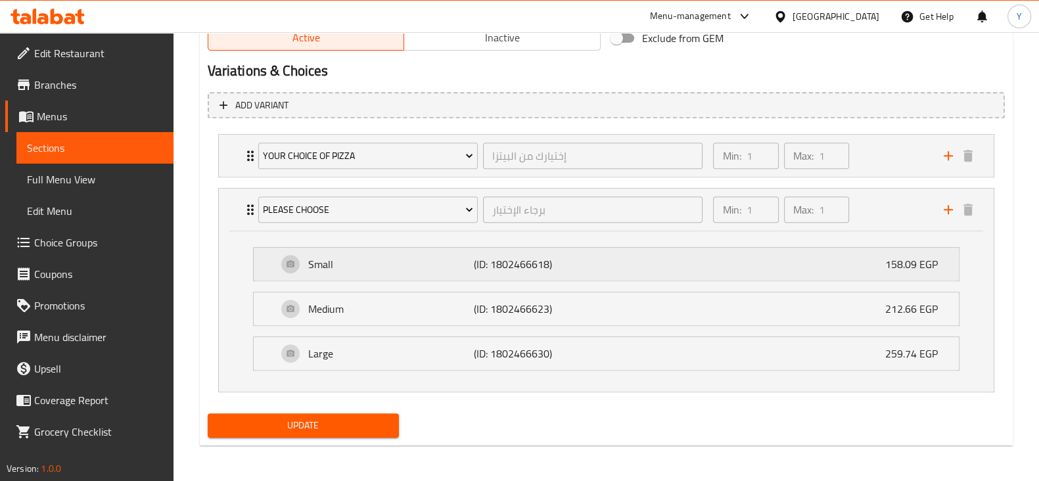
click at [903, 262] on p "158.09 EGP" at bounding box center [916, 264] width 63 height 16
click at [883, 312] on div "Medium (ID: 1802466623) 212.66 EGP" at bounding box center [610, 308] width 666 height 33
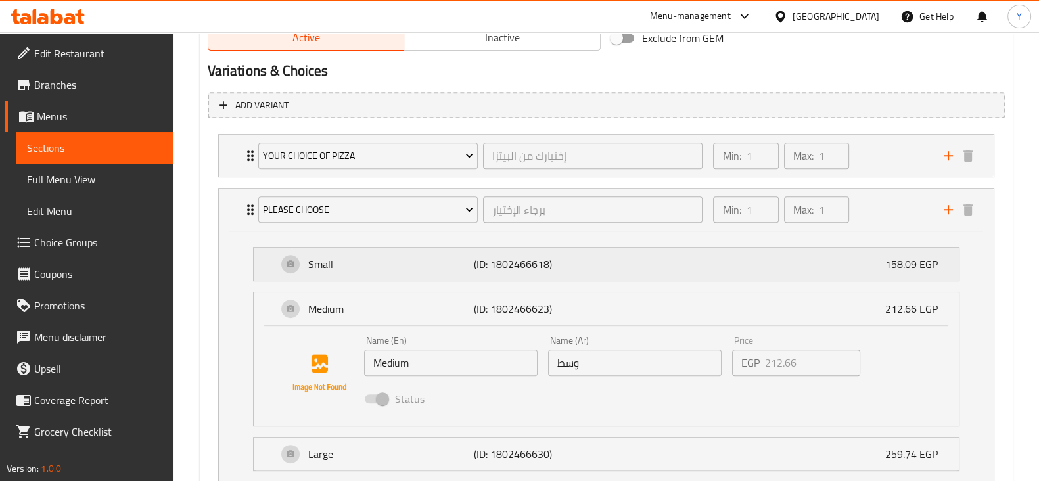
click at [897, 268] on p "158.09 EGP" at bounding box center [916, 264] width 63 height 16
drag, startPoint x: 909, startPoint y: 244, endPoint x: 902, endPoint y: 275, distance: 30.9
click at [902, 275] on div "Your Choice Of Pizza إختيارك من البيتزا ​ Min: 1 ​ Max: 1 ​ Pan (ID: 1802466405…" at bounding box center [606, 313] width 797 height 369
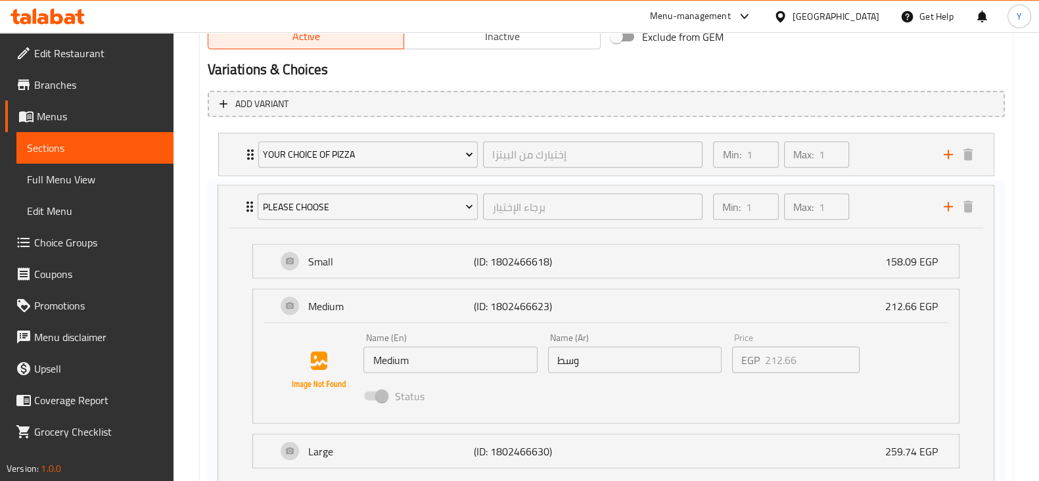
click at [902, 275] on div "Your Choice Of Pizza إختيارك من البيتزا ​ Min: 1 ​ Max: 1 ​ Pan (ID: 1802466405…" at bounding box center [606, 311] width 797 height 369
click at [841, 261] on div "Small (ID: 1802466618) 158.09 EGP" at bounding box center [610, 262] width 666 height 33
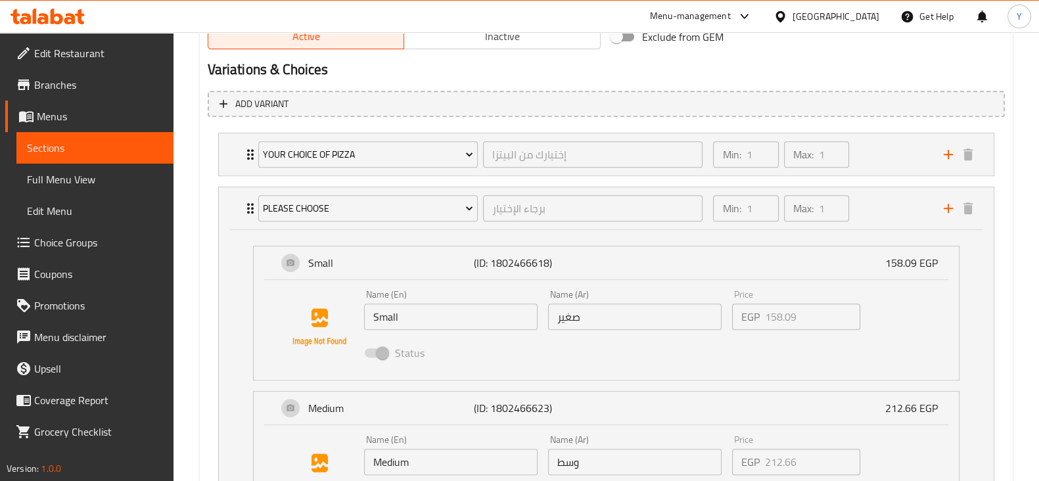
click at [366, 350] on span at bounding box center [376, 352] width 22 height 9
click at [80, 241] on span "Choice Groups" at bounding box center [98, 243] width 129 height 16
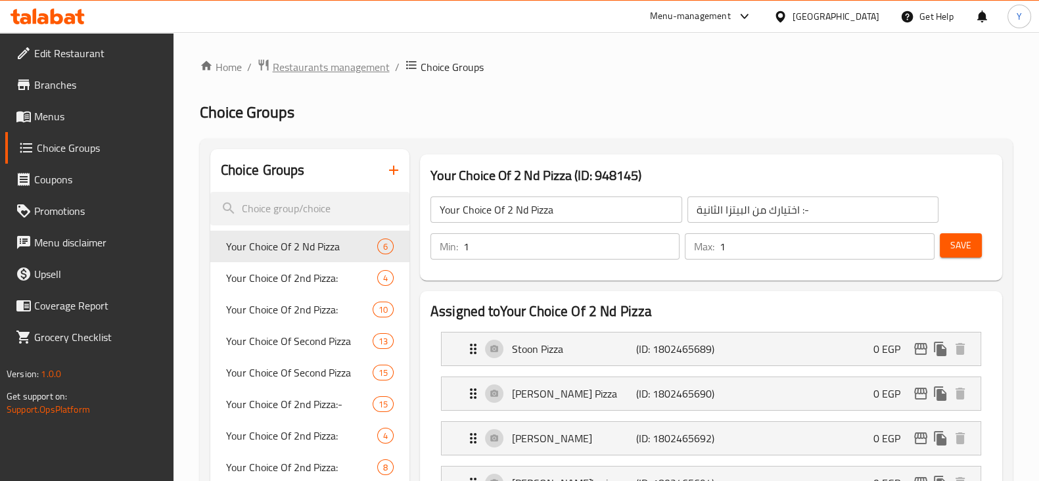
click at [338, 67] on span "Restaurants management" at bounding box center [331, 67] width 117 height 16
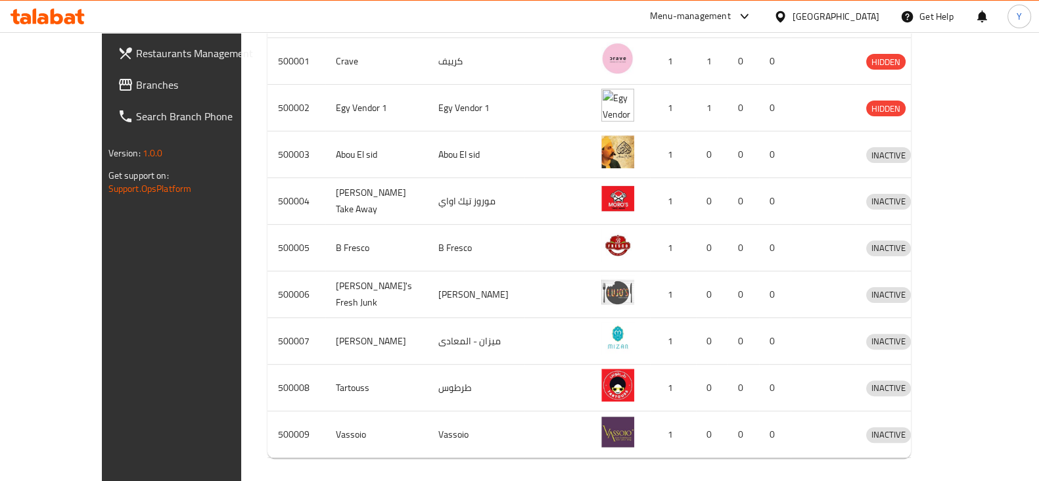
scroll to position [22, 0]
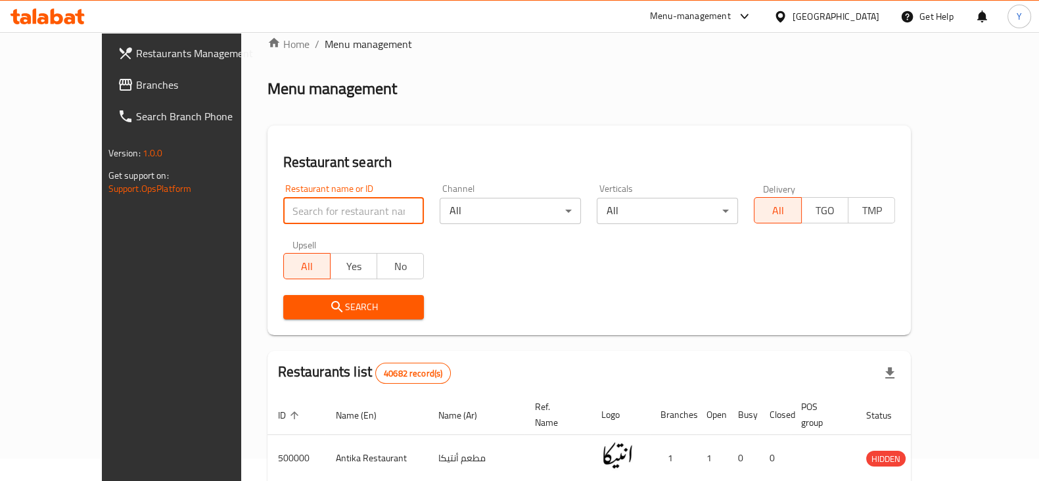
click at [325, 202] on input "search" at bounding box center [353, 211] width 141 height 26
type input "pizza queen"
click at [300, 302] on span "Search" at bounding box center [354, 307] width 120 height 16
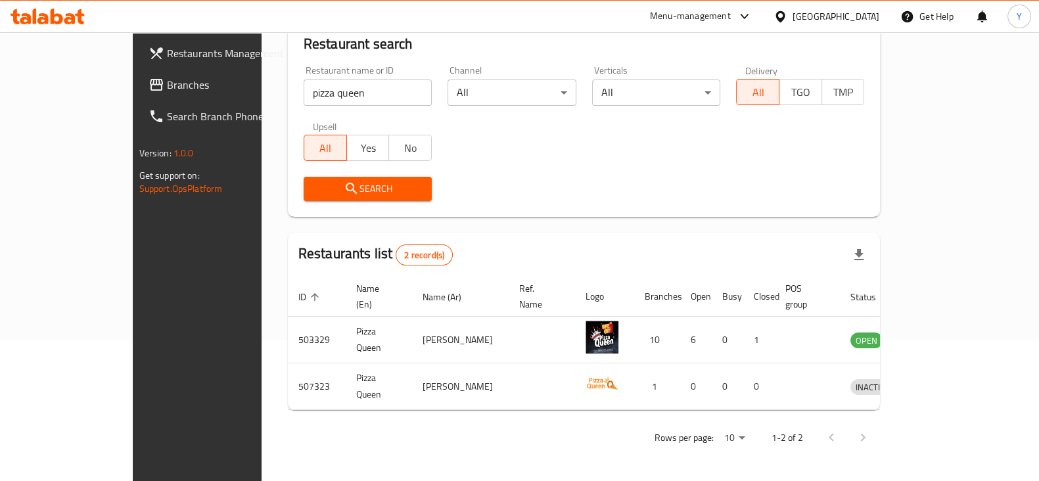
scroll to position [126, 0]
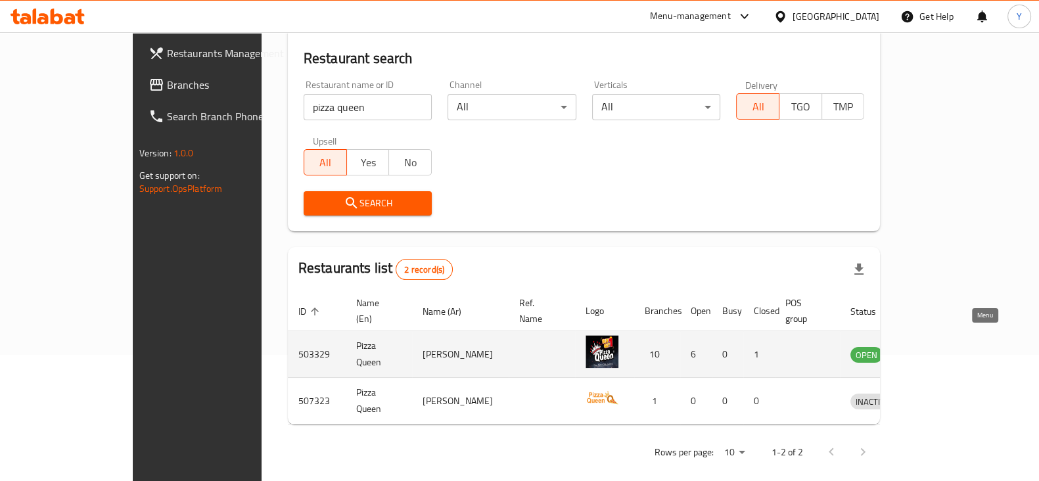
click at [937, 350] on icon "enhanced table" at bounding box center [929, 355] width 14 height 11
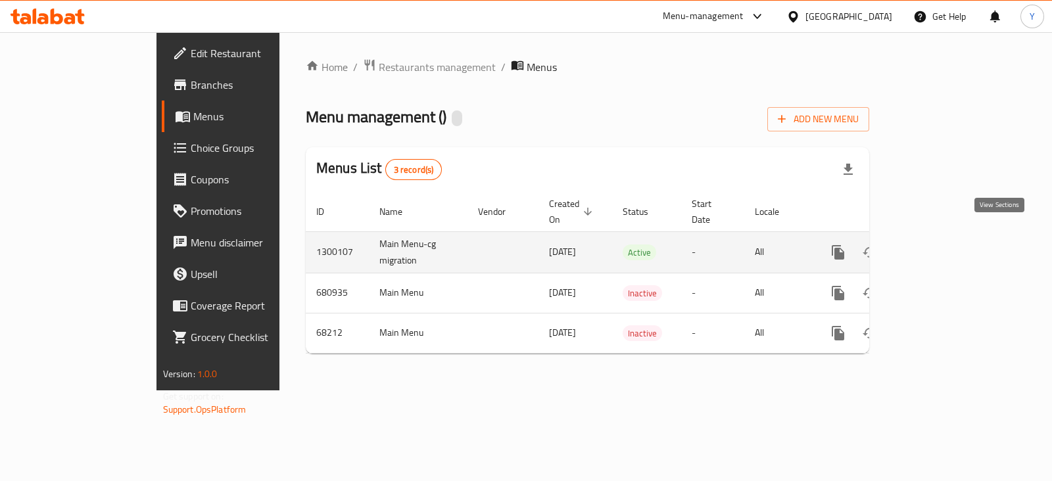
click at [940, 244] on icon "enhanced table" at bounding box center [933, 252] width 16 height 16
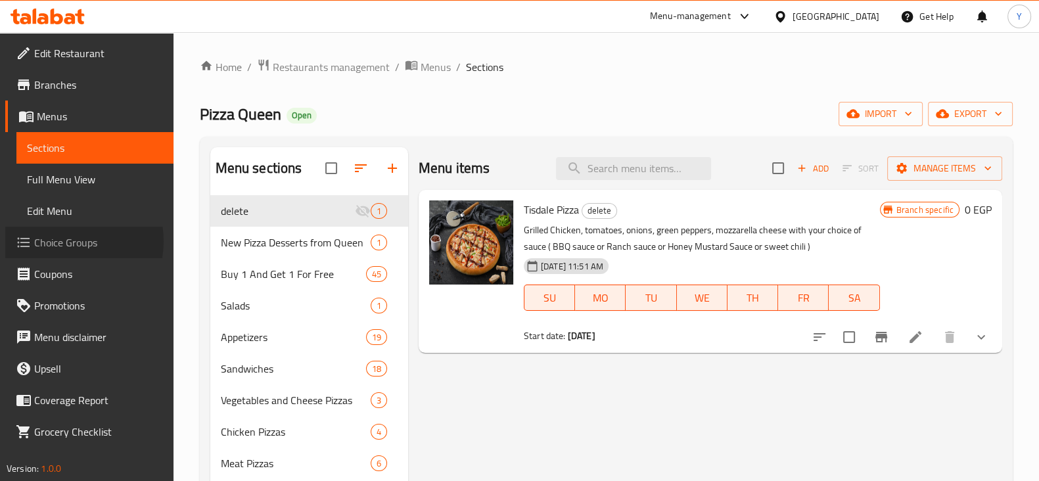
click at [68, 241] on span "Choice Groups" at bounding box center [98, 243] width 129 height 16
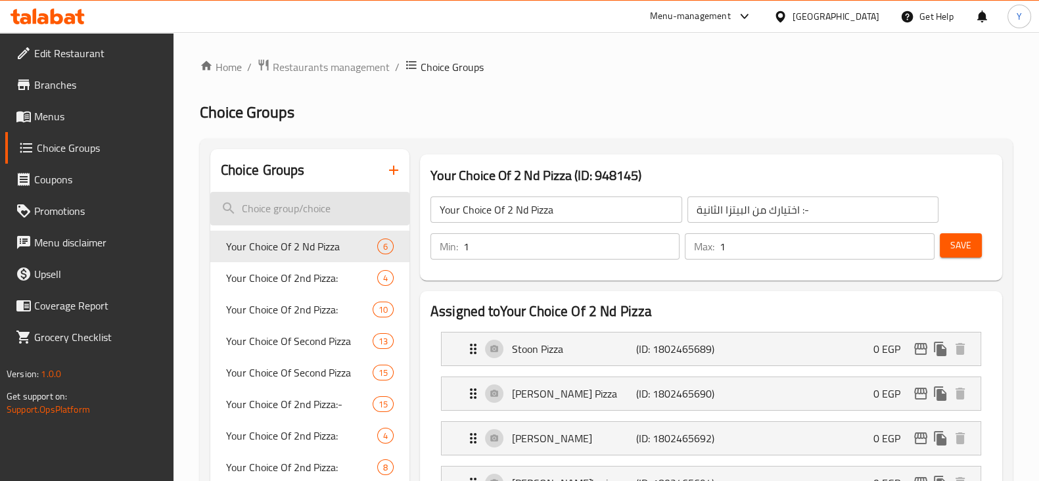
click at [281, 202] on input "search" at bounding box center [309, 209] width 199 height 34
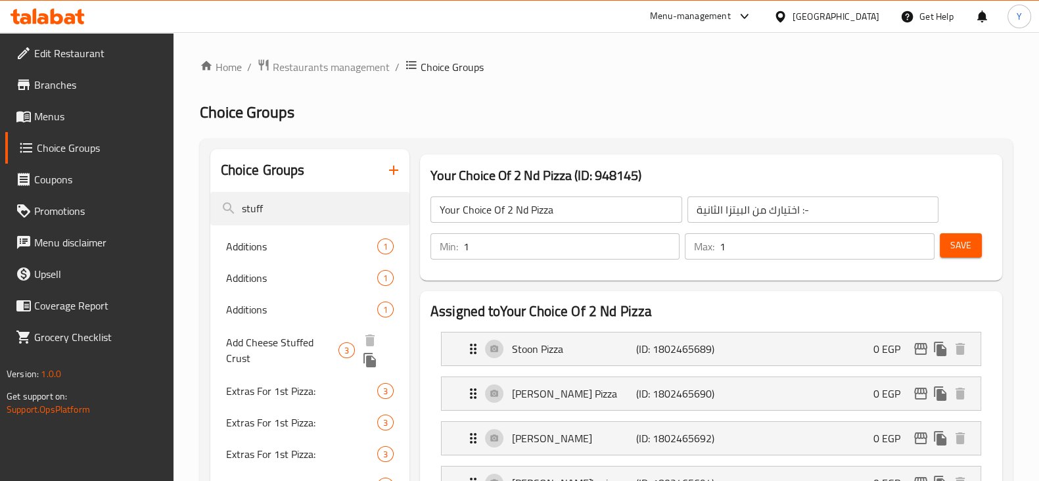
type input "stuff"
click at [285, 342] on span "Add Cheese Stuffed Crust" at bounding box center [282, 351] width 112 height 32
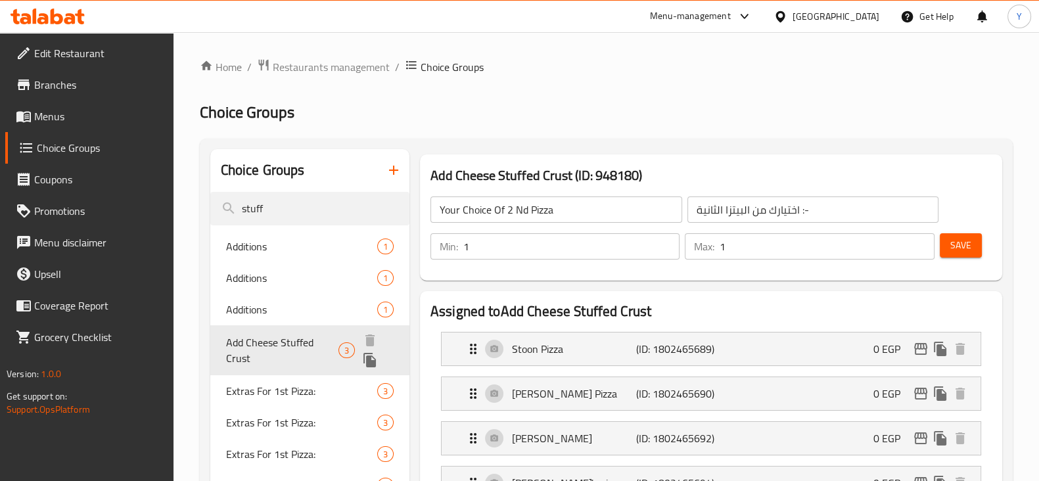
type input "Add Cheese Stuffed Crust"
type input "اضف أطراف محشوة جبنة"
type input "0"
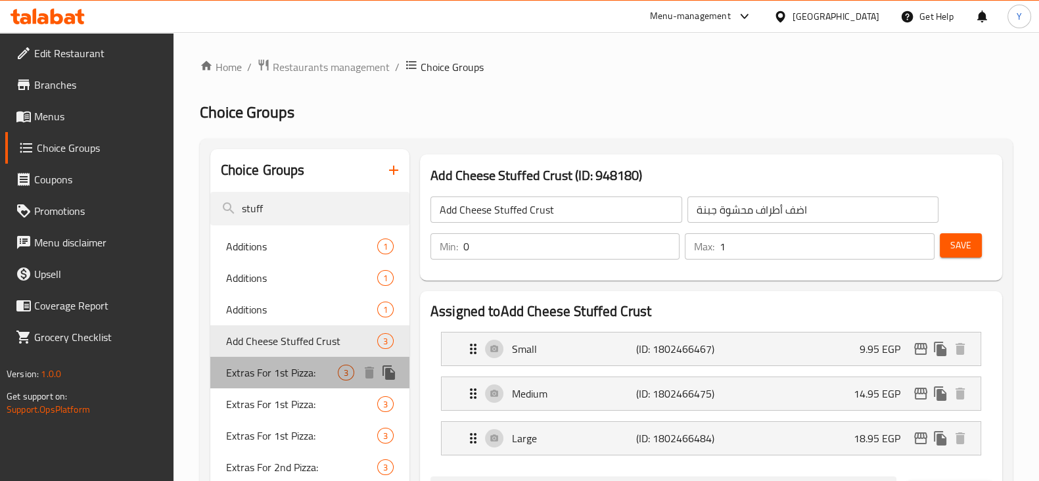
click at [264, 371] on span "Extras For 1st Pizza:" at bounding box center [282, 373] width 112 height 16
type input "Extras For 1st Pizza:"
type input "[DEMOGRAPHIC_DATA] للبيتزا الأولى:"
type input "3"
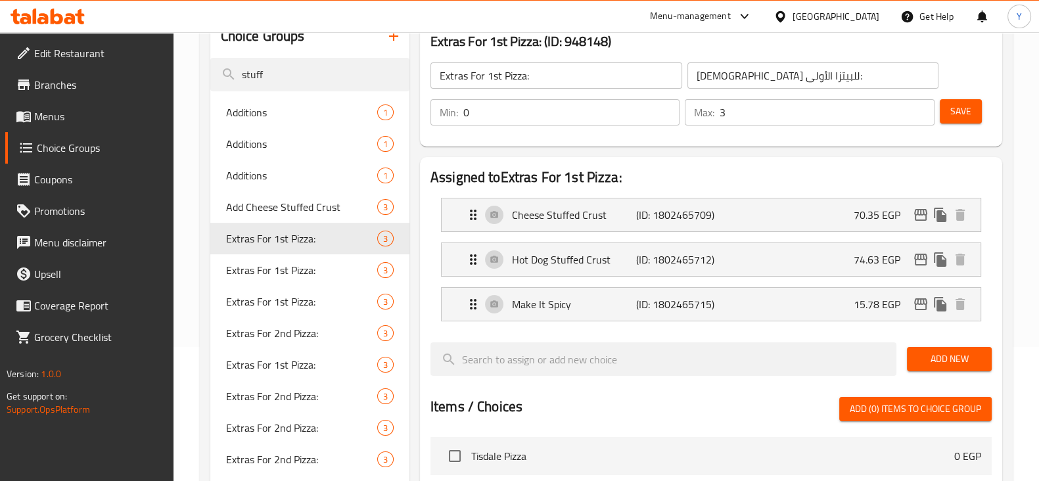
scroll to position [148, 0]
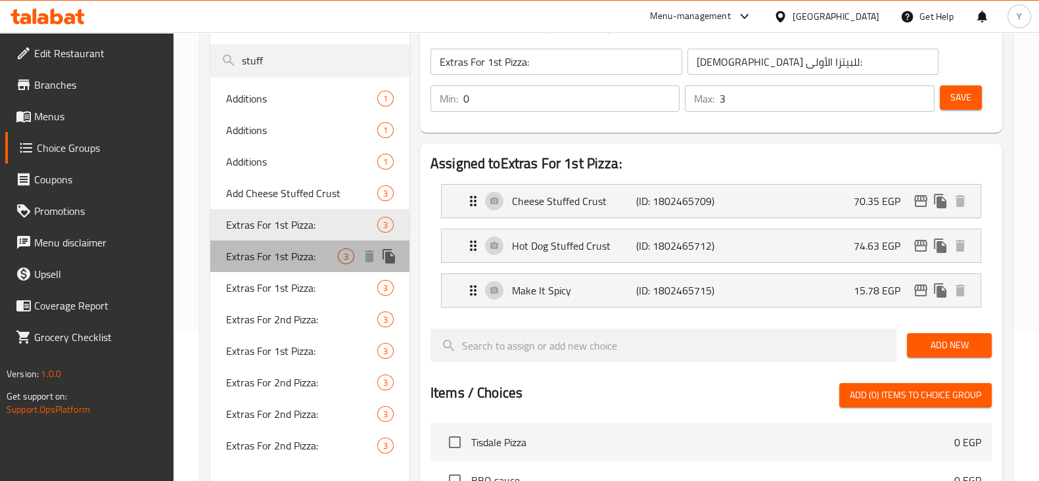
click at [248, 258] on span "Extras For 1st Pizza:" at bounding box center [282, 256] width 112 height 16
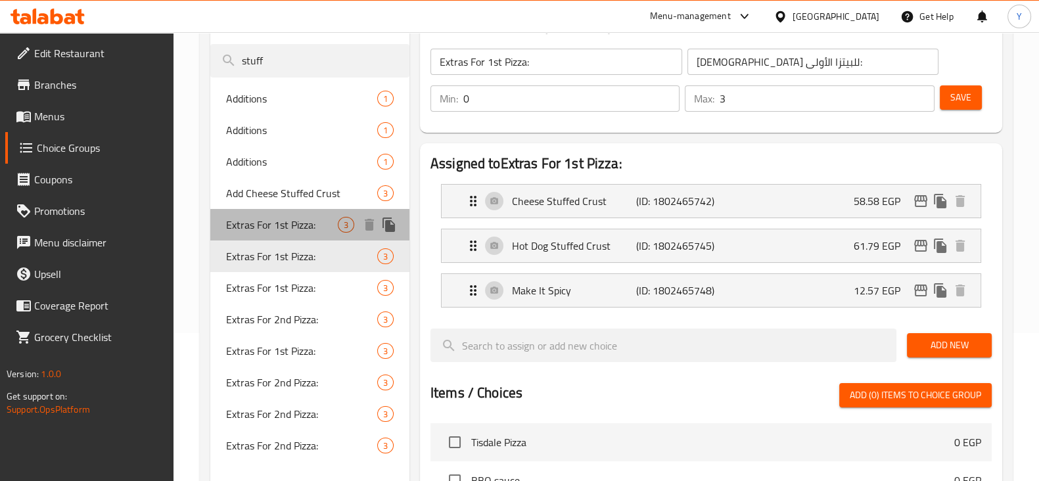
click at [266, 225] on span "Extras For 1st Pizza:" at bounding box center [282, 225] width 112 height 16
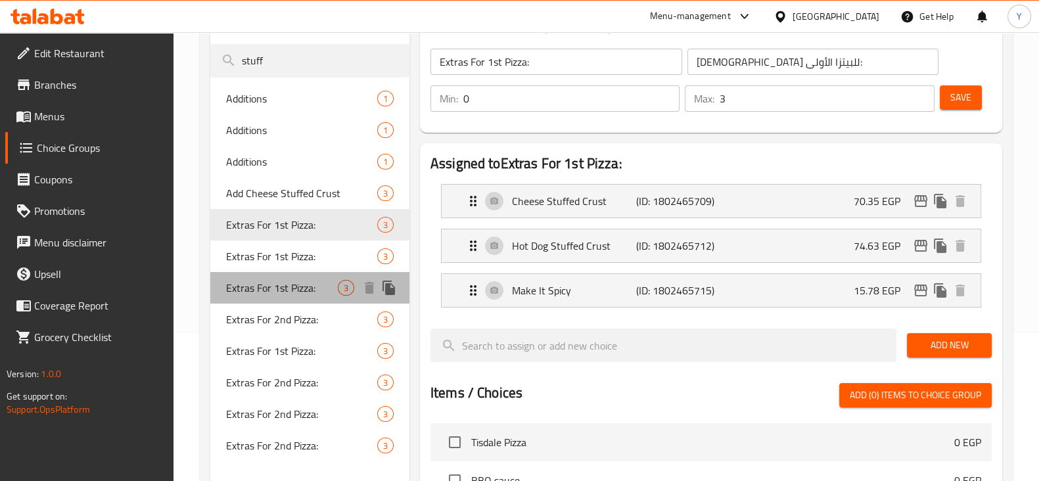
click at [264, 280] on span "Extras For 1st Pizza:" at bounding box center [282, 288] width 112 height 16
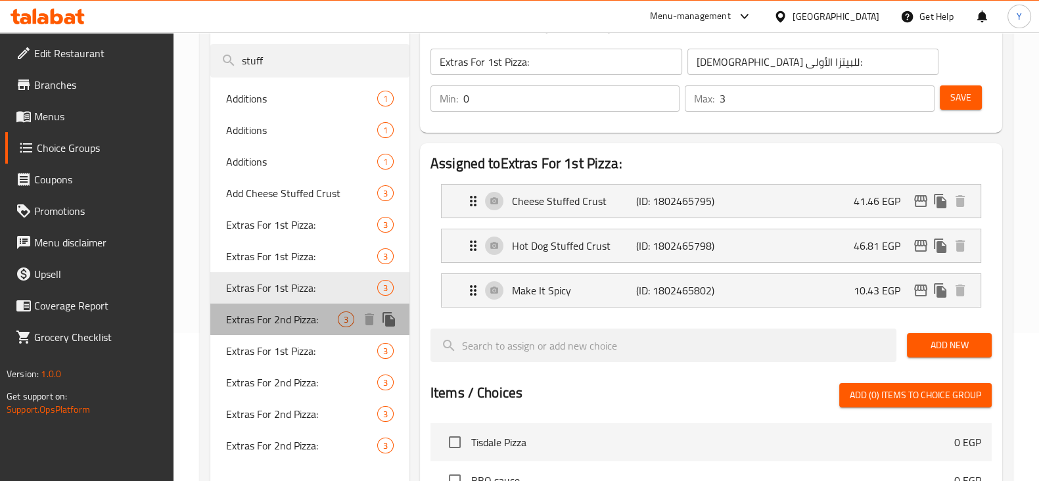
click at [260, 320] on span "Extras For 2nd Pizza:" at bounding box center [282, 320] width 112 height 16
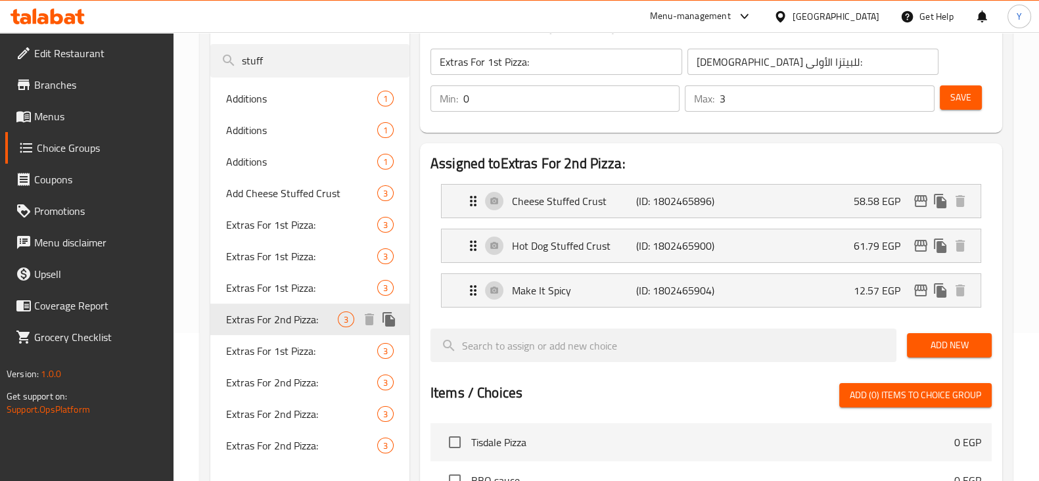
type input "Extras For 2nd Pizza:"
type input "[DEMOGRAPHIC_DATA] للبيتزا الثانية:"
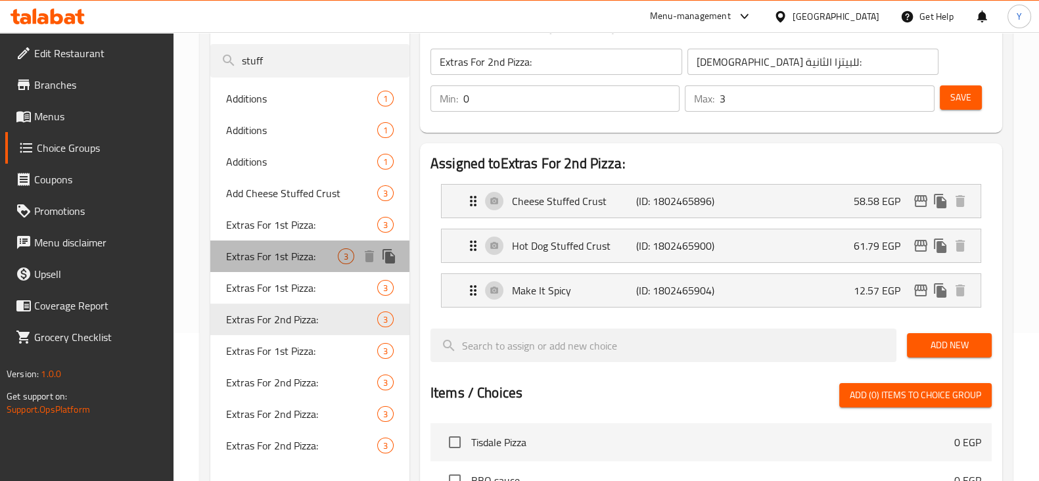
click at [282, 248] on span "Extras For 1st Pizza:" at bounding box center [282, 256] width 112 height 16
type input "Extras For 1st Pizza:"
type input "[DEMOGRAPHIC_DATA] للبيتزا الأولى:"
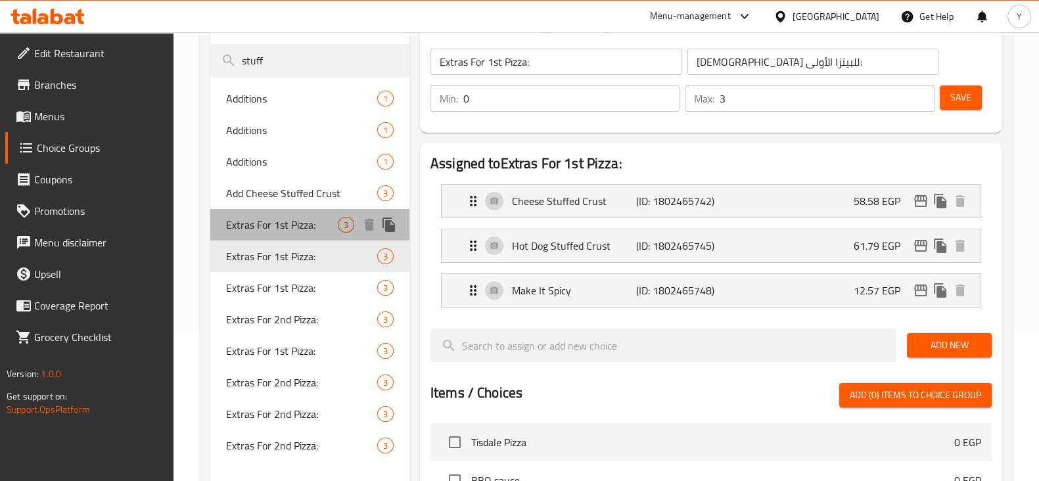
click at [289, 230] on span "Extras For 1st Pizza:" at bounding box center [282, 225] width 112 height 16
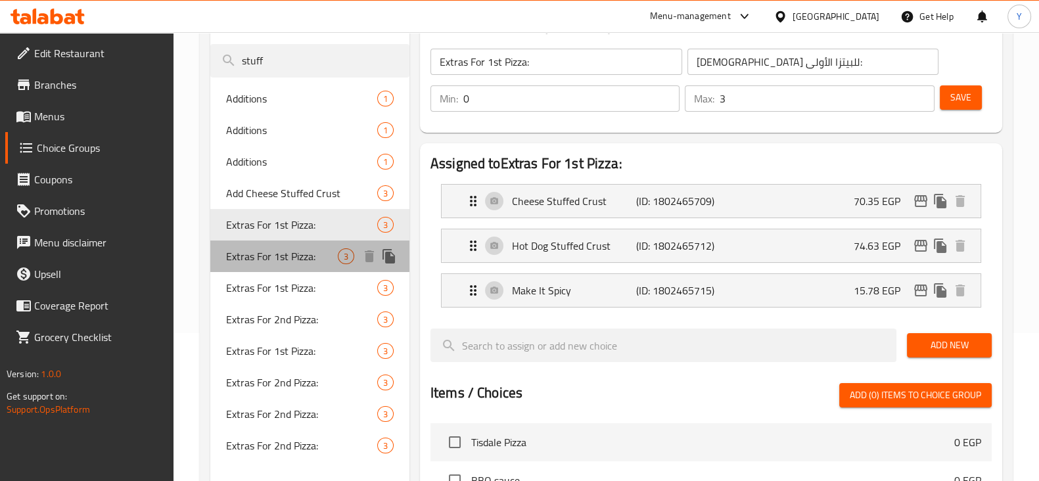
click at [286, 254] on span "Extras For 1st Pizza:" at bounding box center [282, 256] width 112 height 16
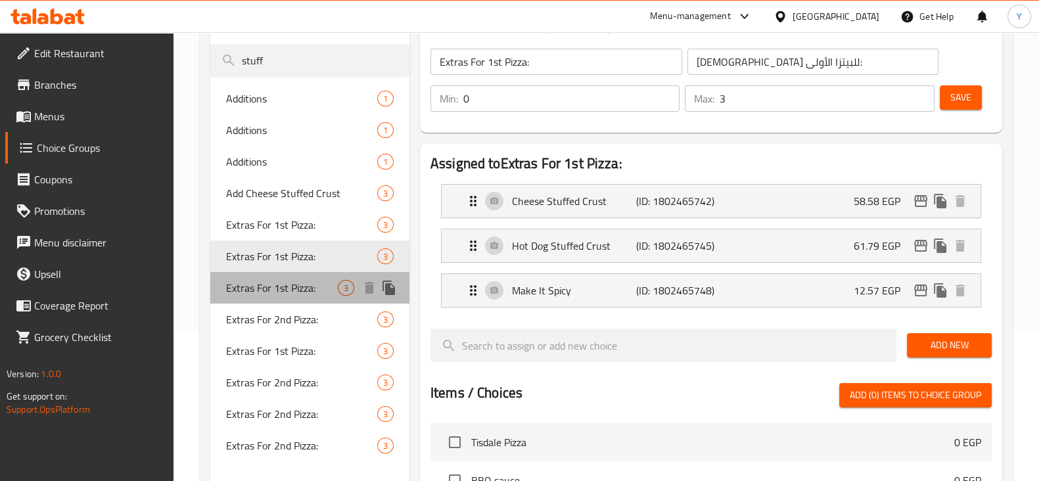
click at [281, 281] on span "Extras For 1st Pizza:" at bounding box center [282, 288] width 112 height 16
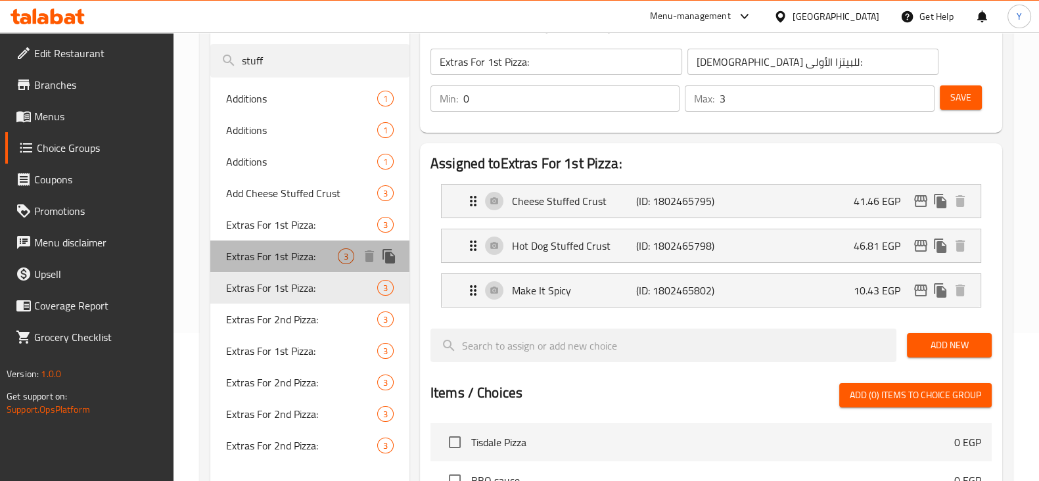
click at [273, 254] on span "Extras For 1st Pizza:" at bounding box center [282, 256] width 112 height 16
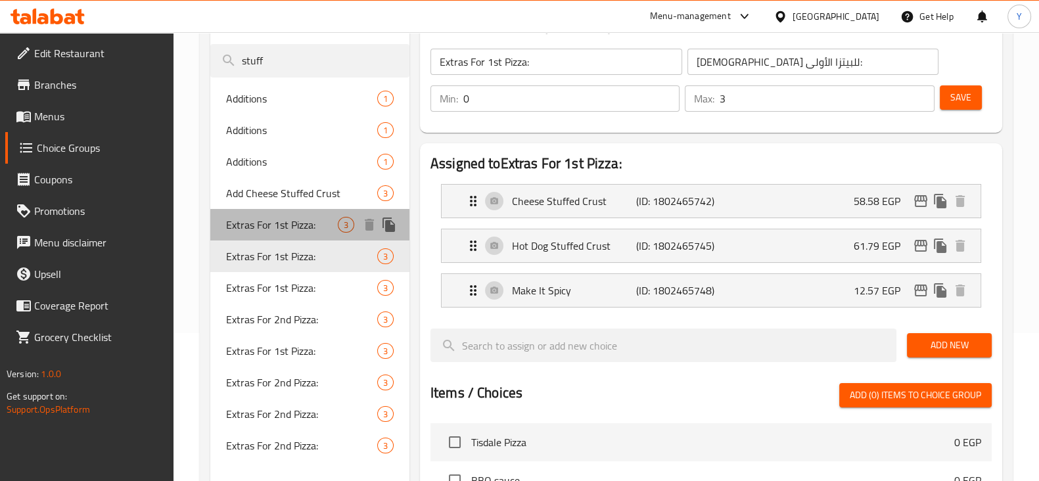
click at [273, 221] on span "Extras For 1st Pizza:" at bounding box center [282, 225] width 112 height 16
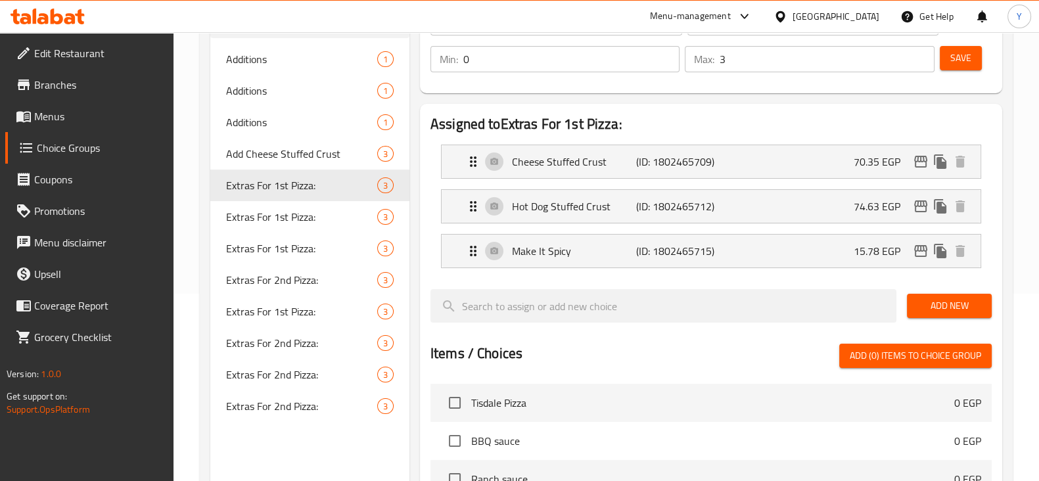
scroll to position [191, 0]
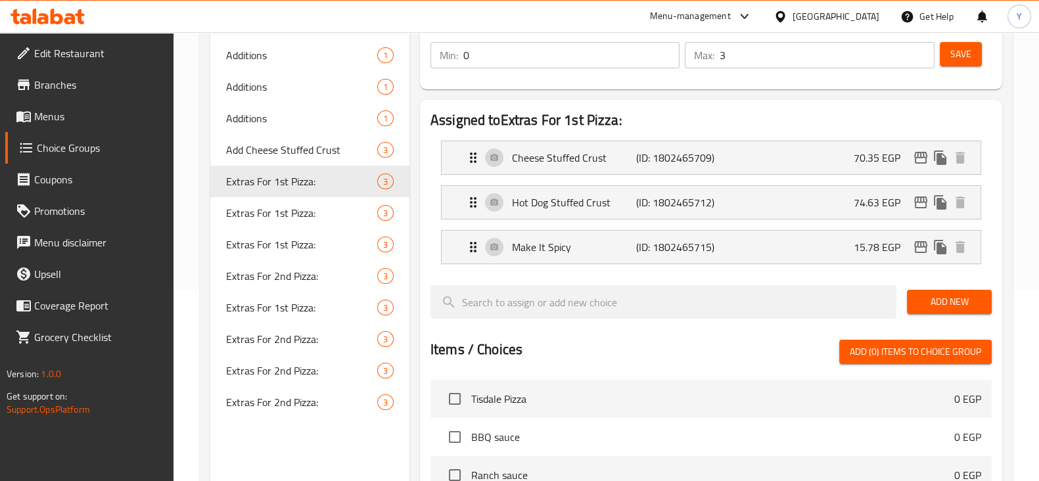
click at [753, 130] on nav "Cheese Stuffed Crust (ID: 1802465709) 70.35 EGP Name (En) Cheese Stuffed Crust …" at bounding box center [710, 202] width 561 height 145
click at [311, 215] on span "Extras For 1st Pizza:" at bounding box center [282, 213] width 112 height 16
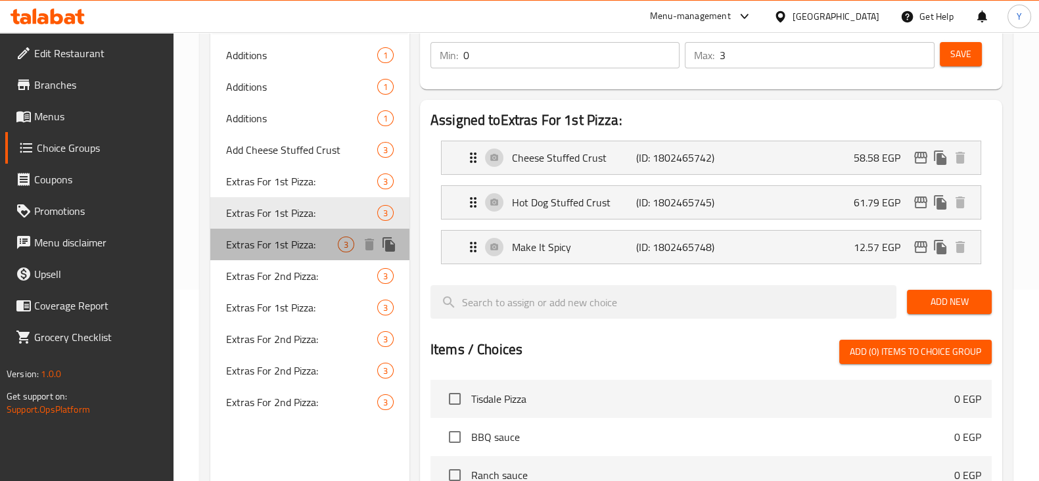
click at [253, 244] on span "Extras For 1st Pizza:" at bounding box center [282, 245] width 112 height 16
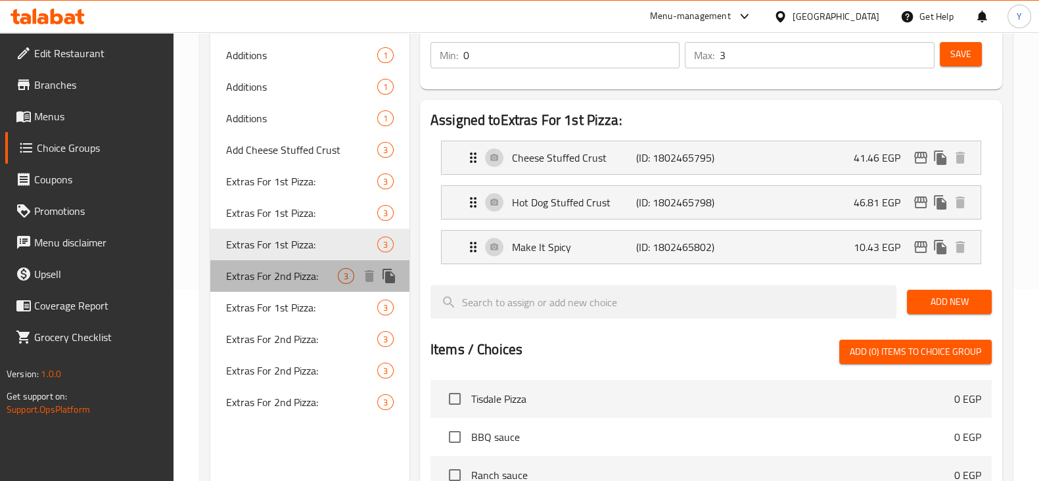
click at [260, 276] on span "Extras For 2nd Pizza:" at bounding box center [282, 276] width 112 height 16
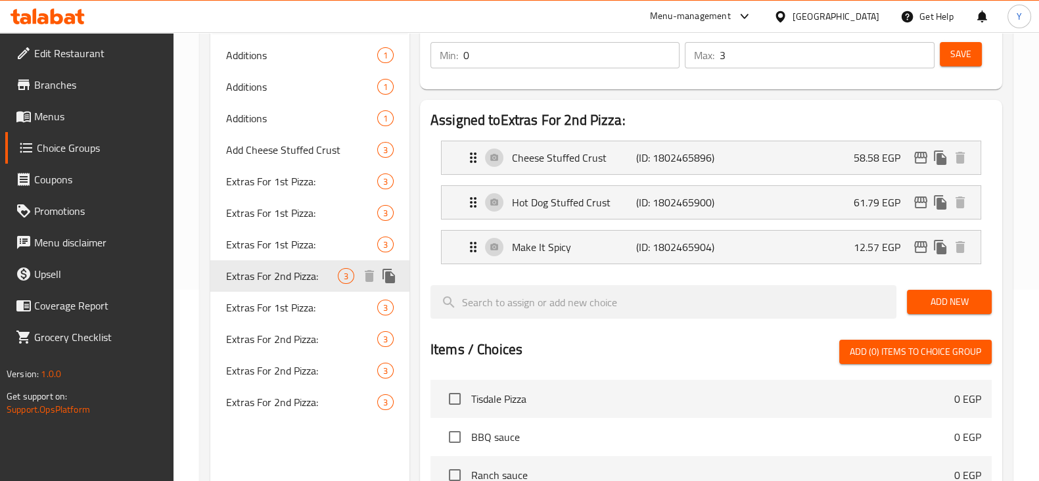
type input "Extras For 2nd Pizza:"
type input "[DEMOGRAPHIC_DATA] للبيتزا الثانية:"
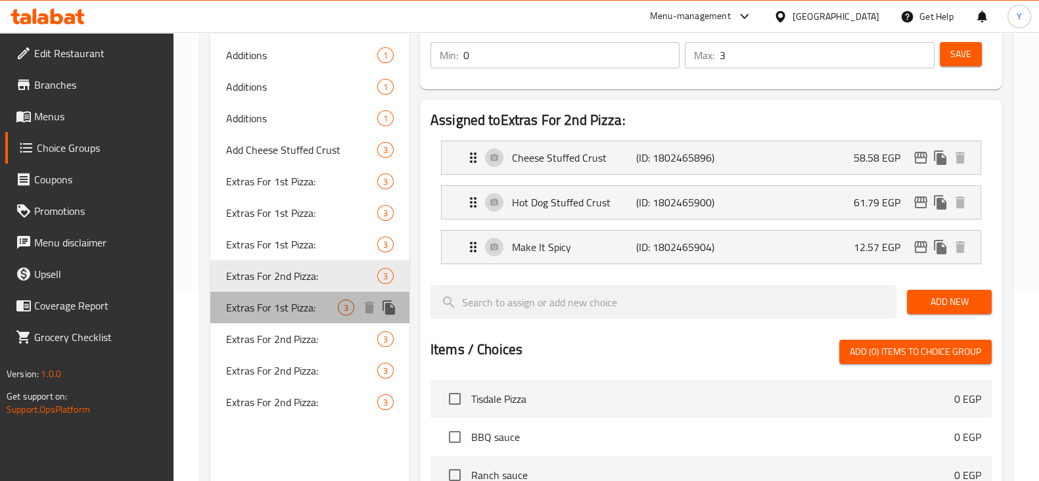
click at [256, 308] on span "Extras For 1st Pizza:" at bounding box center [282, 308] width 112 height 16
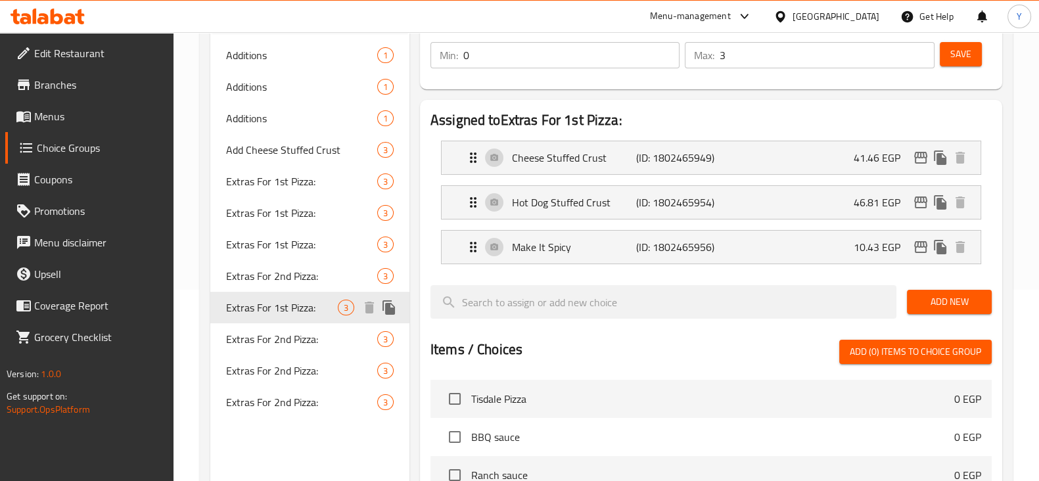
type input "Extras For 1st Pizza:"
type input "[DEMOGRAPHIC_DATA] للبيتزا الأولى:"
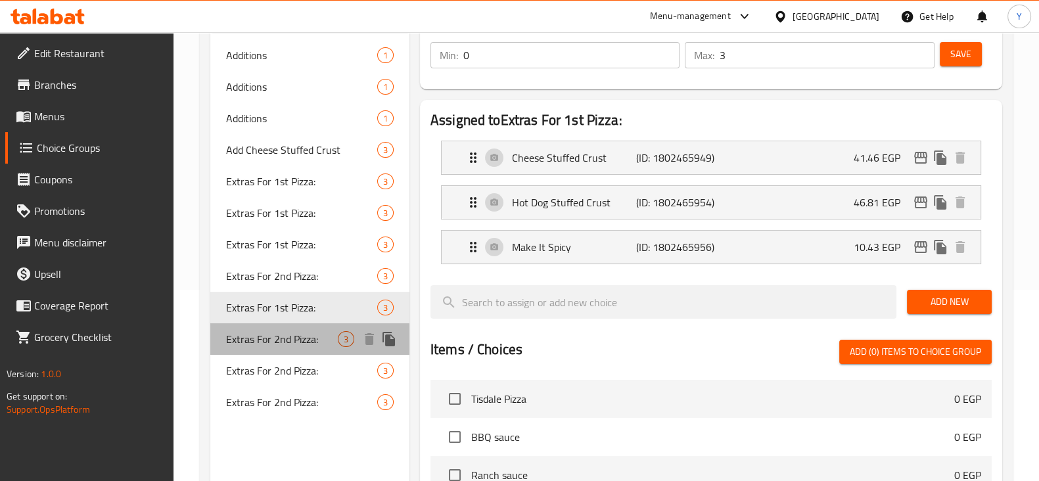
click at [263, 335] on span "Extras For 2nd Pizza:" at bounding box center [282, 339] width 112 height 16
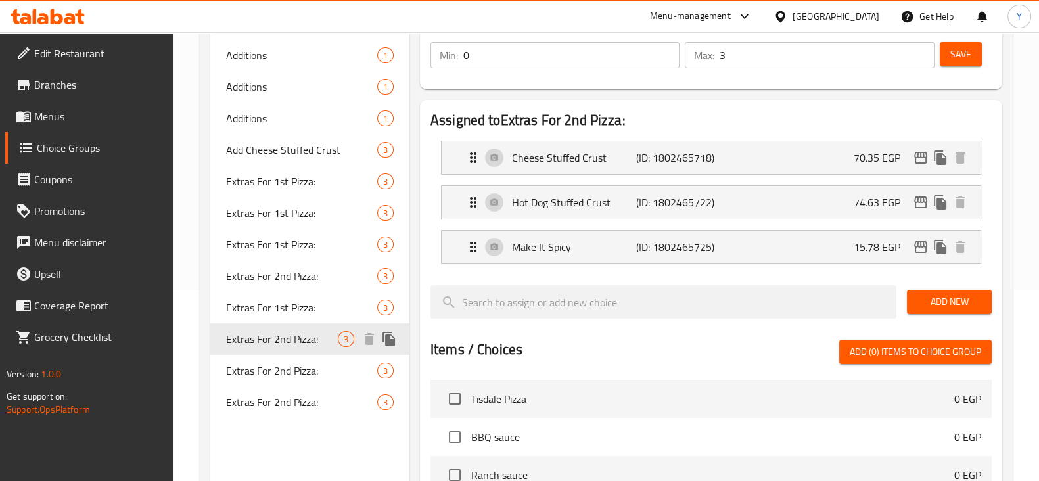
type input "Extras For 2nd Pizza:"
type input "[DEMOGRAPHIC_DATA] للبيتزا الثانية:"
click at [281, 168] on div "Extras For 1st Pizza: 3" at bounding box center [309, 182] width 199 height 32
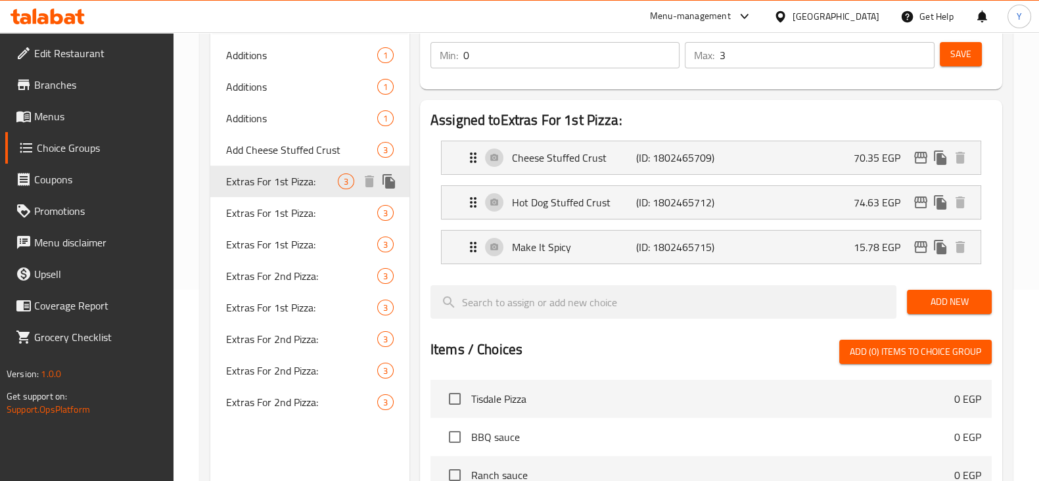
type input "Extras For 1st Pizza:"
type input "[DEMOGRAPHIC_DATA] للبيتزا الأولى:"
